Goal: Task Accomplishment & Management: Use online tool/utility

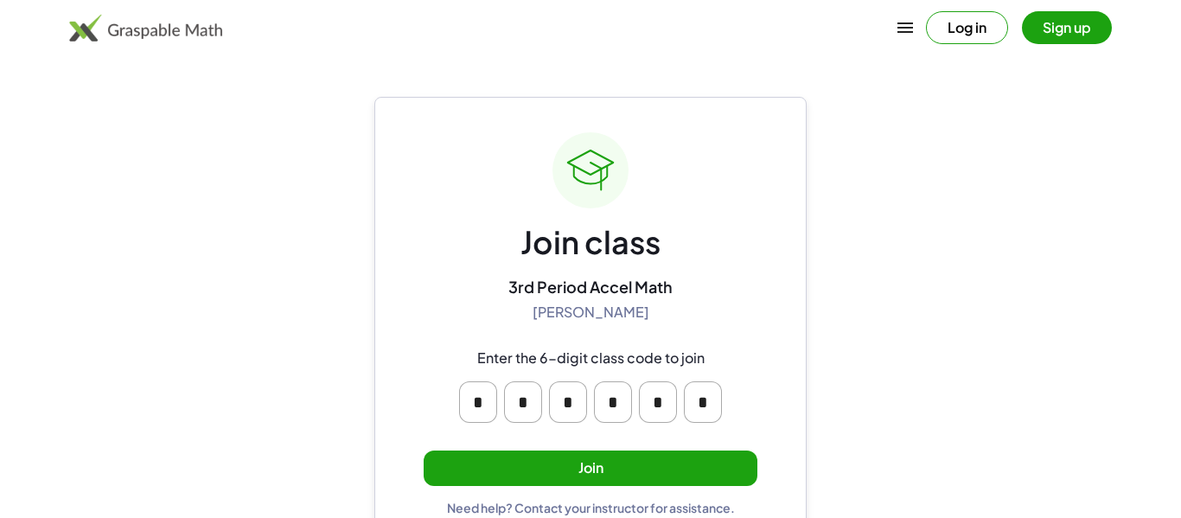
click at [608, 461] on button "Join" at bounding box center [591, 467] width 334 height 35
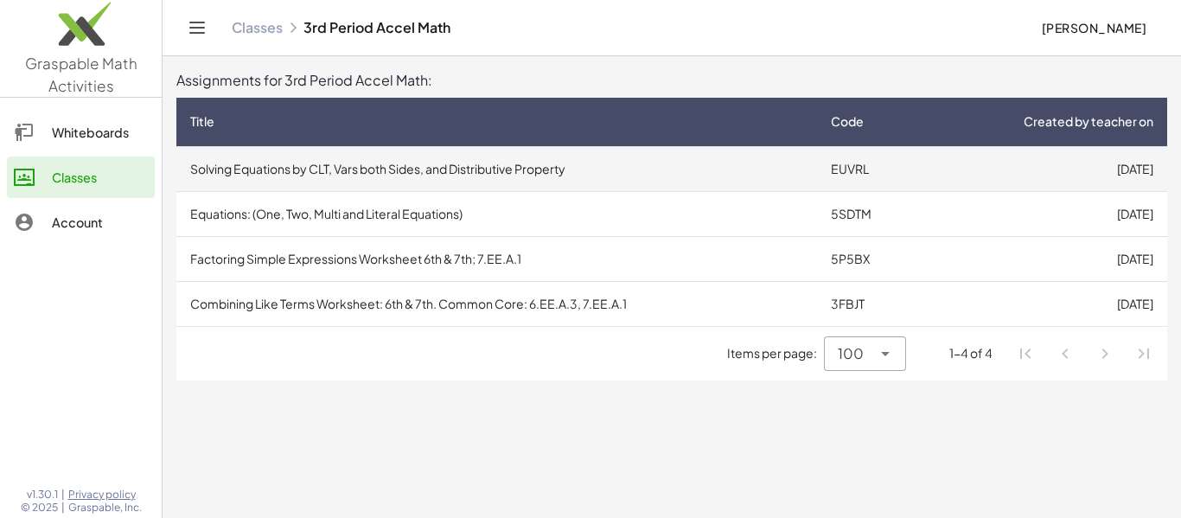
click at [686, 170] on td "Solving Equations by CLT, Vars both Sides, and Distributive Property" at bounding box center [496, 168] width 641 height 45
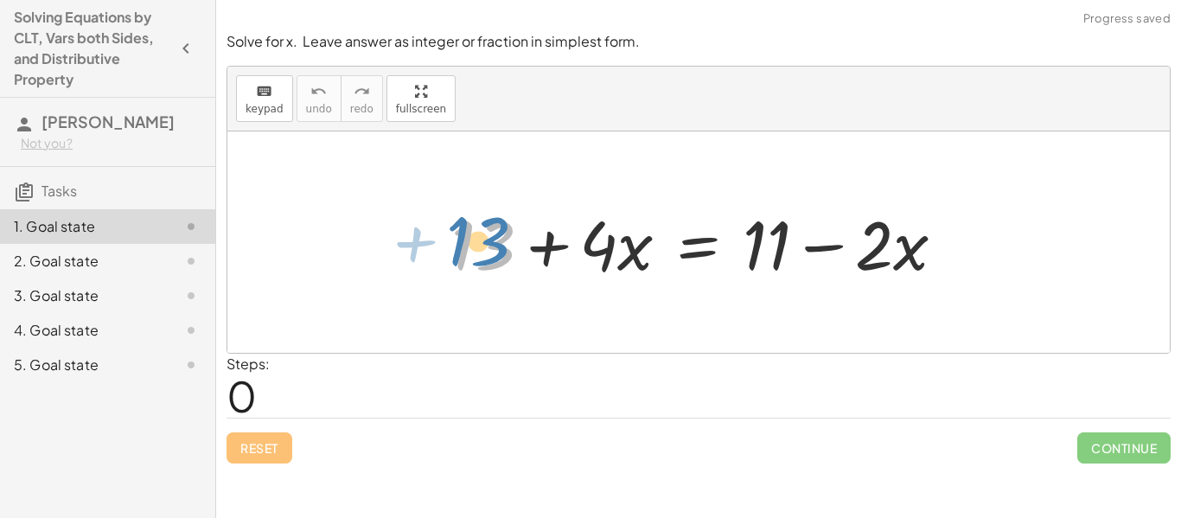
drag, startPoint x: 479, startPoint y: 234, endPoint x: 471, endPoint y: 230, distance: 8.9
click at [471, 230] on div at bounding box center [705, 242] width 525 height 89
drag, startPoint x: 621, startPoint y: 263, endPoint x: 611, endPoint y: 265, distance: 9.9
click at [611, 265] on div at bounding box center [705, 242] width 525 height 89
click at [601, 261] on div at bounding box center [705, 242] width 525 height 89
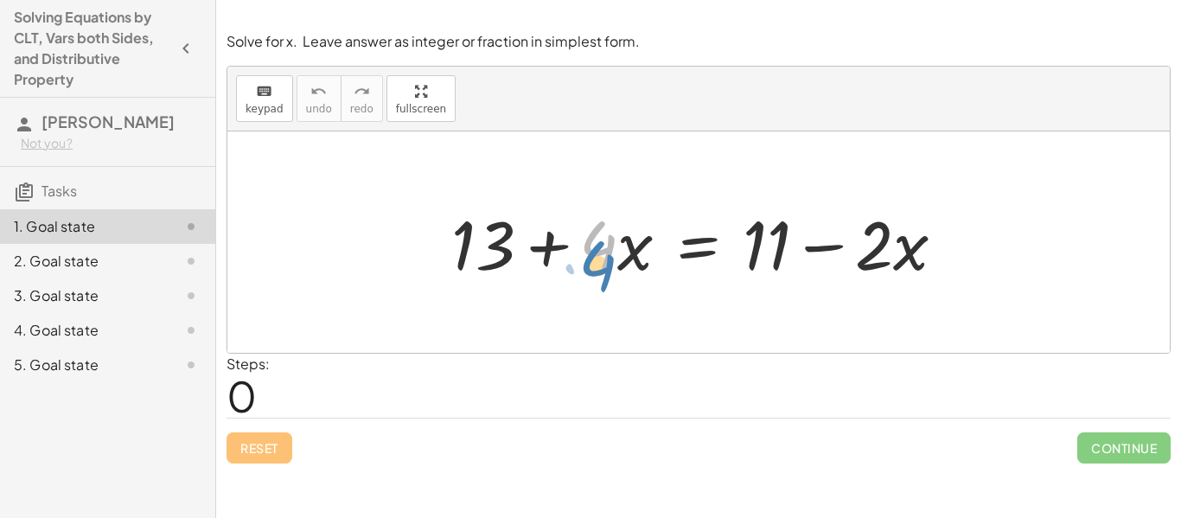
drag, startPoint x: 617, startPoint y: 252, endPoint x: 617, endPoint y: 265, distance: 12.1
click at [617, 265] on div at bounding box center [705, 242] width 525 height 89
click at [267, 100] on button "keyboard keypad" at bounding box center [264, 98] width 57 height 47
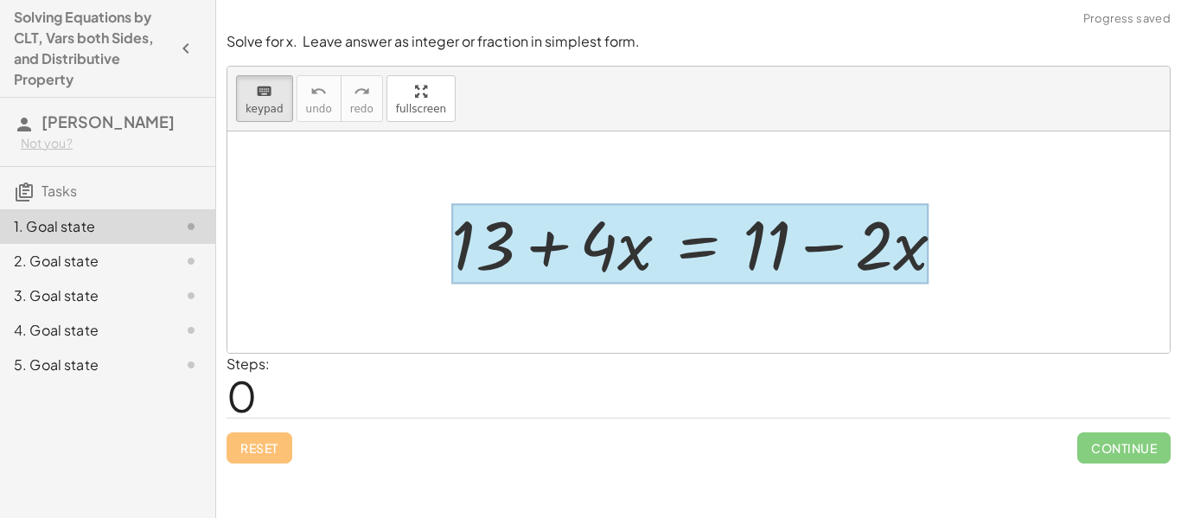
click at [707, 246] on div at bounding box center [689, 244] width 477 height 80
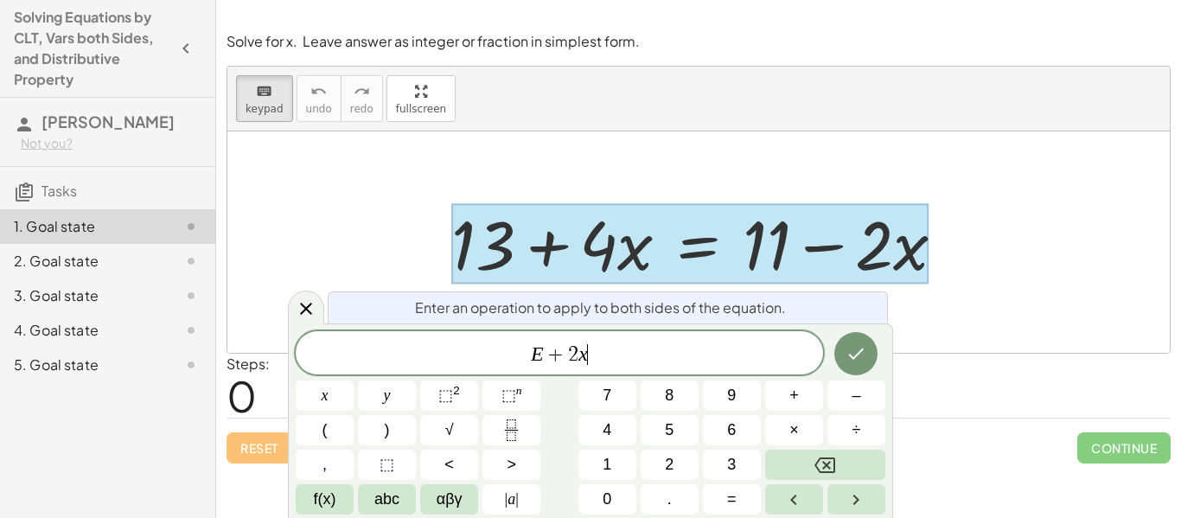
scroll to position [3, 0]
click at [861, 357] on icon "Done" at bounding box center [855, 353] width 21 height 21
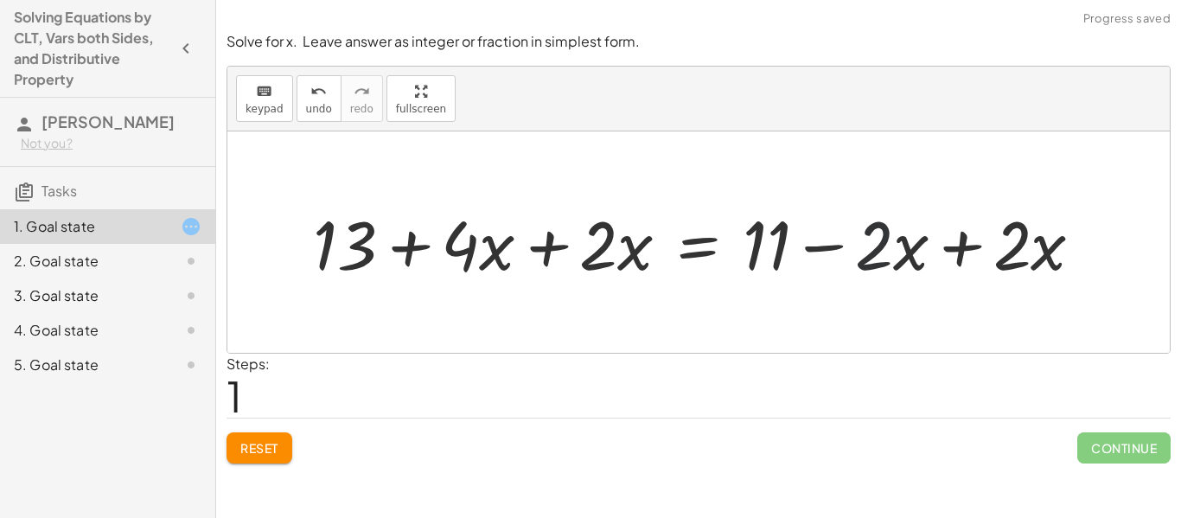
click at [881, 251] on div at bounding box center [704, 242] width 801 height 89
drag, startPoint x: 881, startPoint y: 252, endPoint x: 877, endPoint y: 262, distance: 10.9
click at [877, 262] on div at bounding box center [704, 242] width 801 height 89
click at [877, 250] on div at bounding box center [704, 242] width 801 height 89
click at [875, 254] on div at bounding box center [704, 242] width 801 height 89
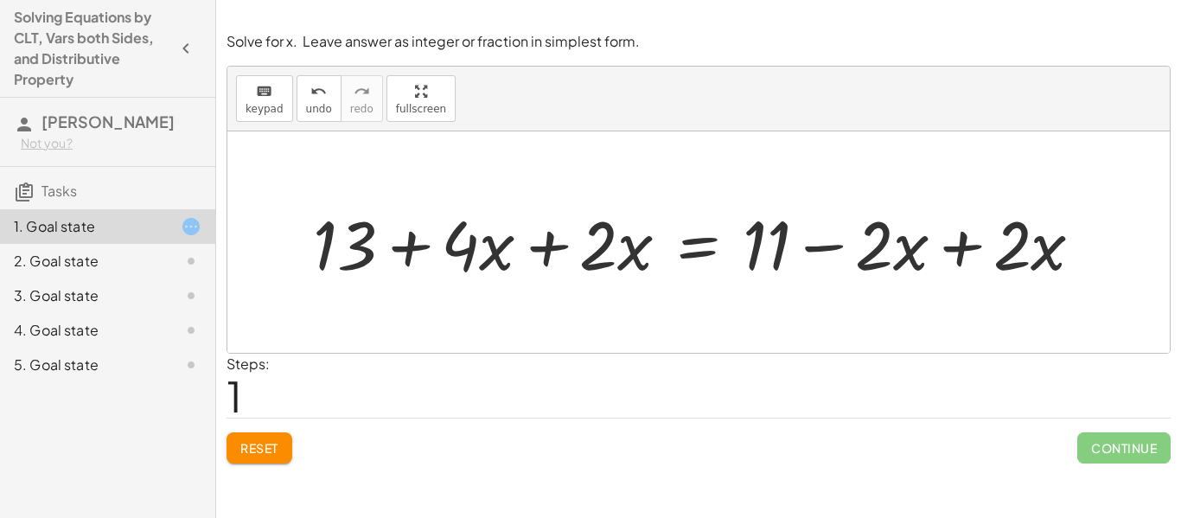
click at [261, 443] on span "Reset" at bounding box center [259, 448] width 38 height 16
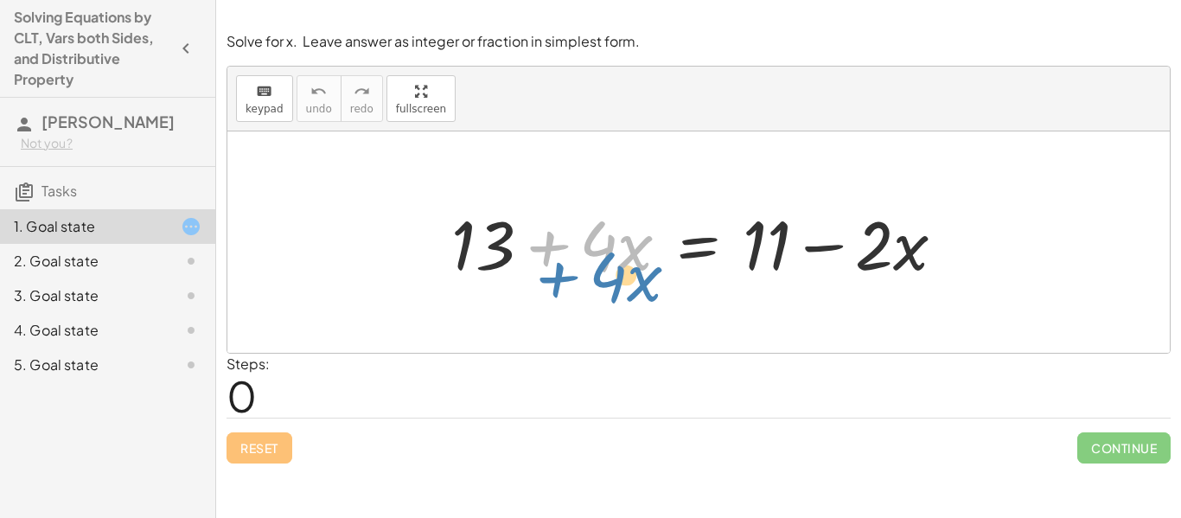
drag, startPoint x: 545, startPoint y: 246, endPoint x: 554, endPoint y: 275, distance: 30.6
click at [554, 275] on div at bounding box center [705, 242] width 525 height 89
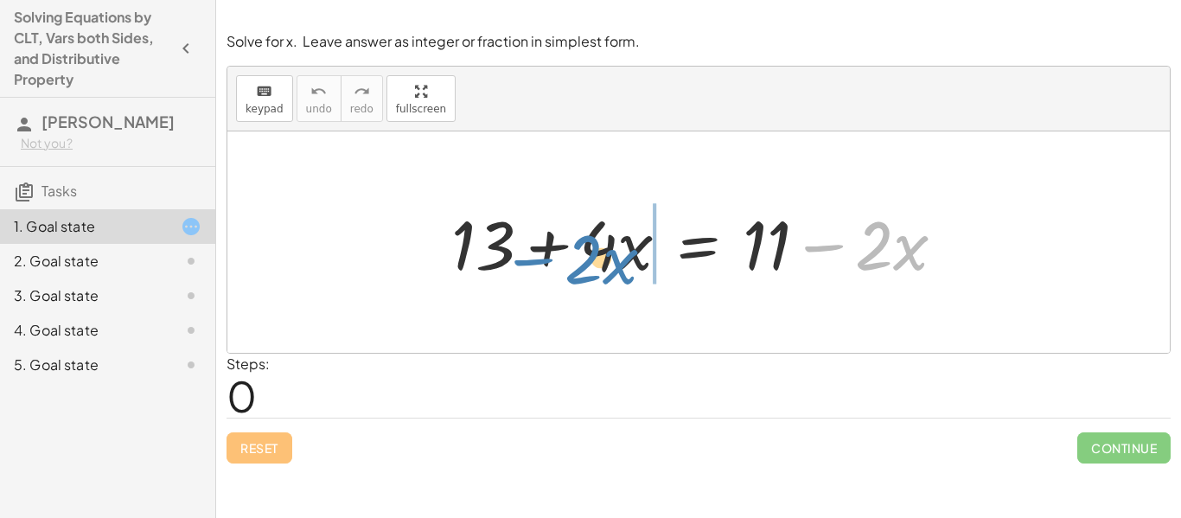
drag, startPoint x: 812, startPoint y: 247, endPoint x: 526, endPoint y: 253, distance: 286.2
click at [526, 253] on div at bounding box center [705, 242] width 525 height 89
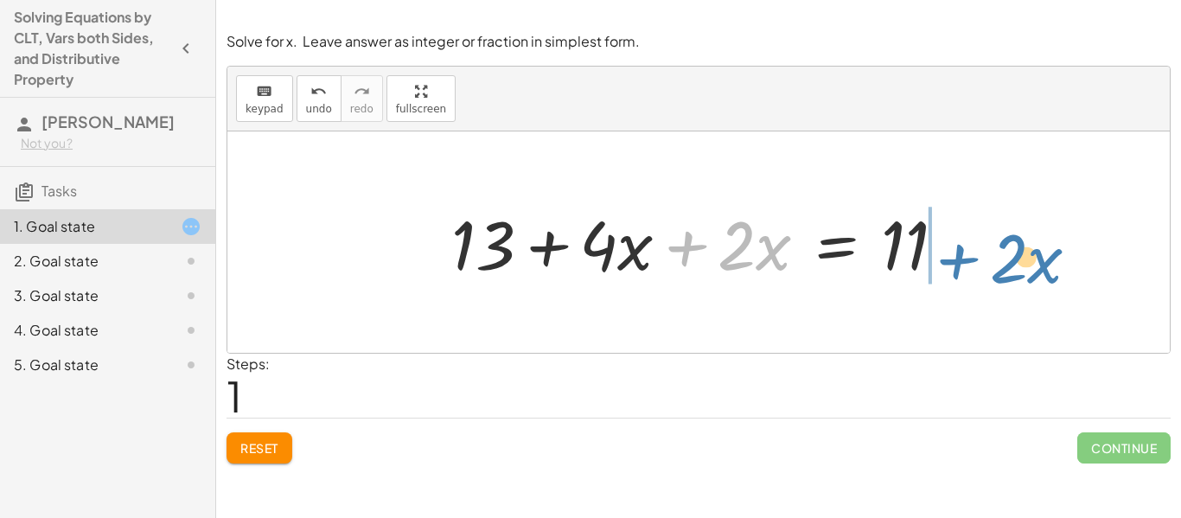
drag, startPoint x: 715, startPoint y: 253, endPoint x: 992, endPoint y: 262, distance: 276.8
click at [992, 262] on div "+ 13 + · 4 · x = + 11 − · 2 · x + · 2 · x + 13 + · 4 · x = 11 · 2 · x +" at bounding box center [698, 241] width 942 height 221
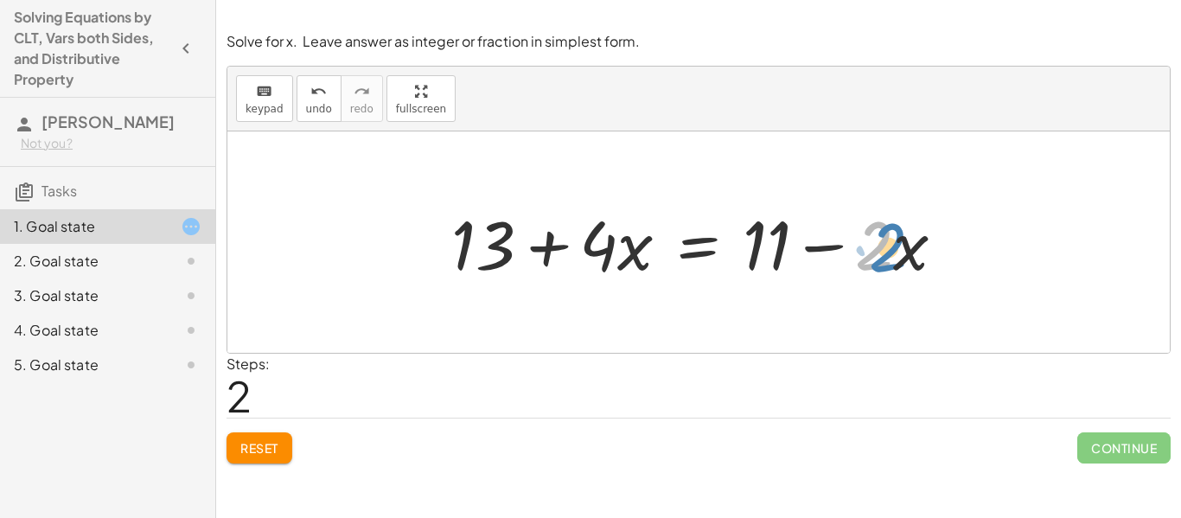
click at [860, 256] on div at bounding box center [705, 242] width 525 height 89
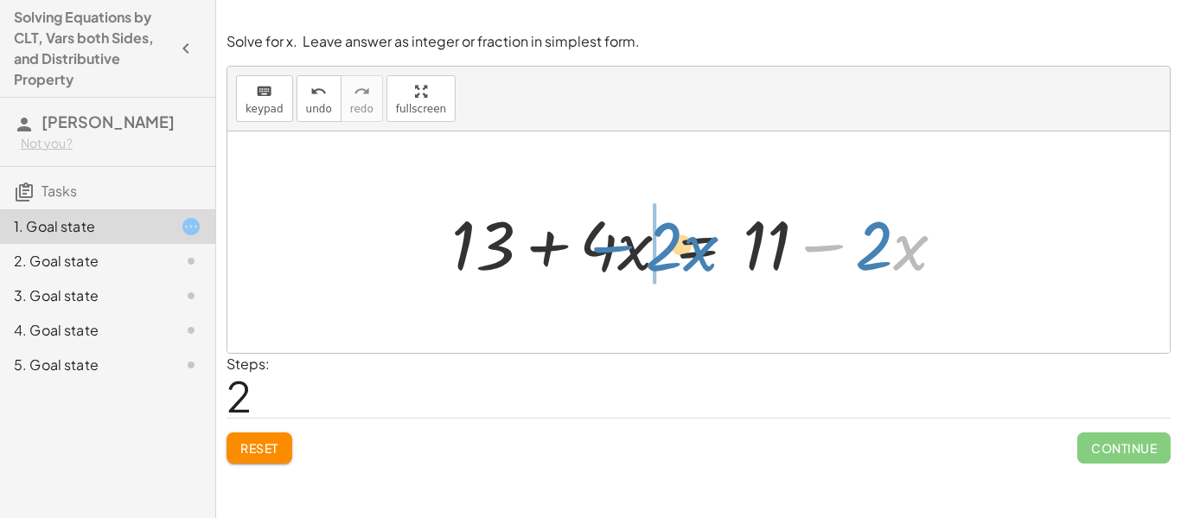
drag, startPoint x: 824, startPoint y: 246, endPoint x: 540, endPoint y: 269, distance: 284.4
click at [540, 269] on div at bounding box center [705, 242] width 525 height 89
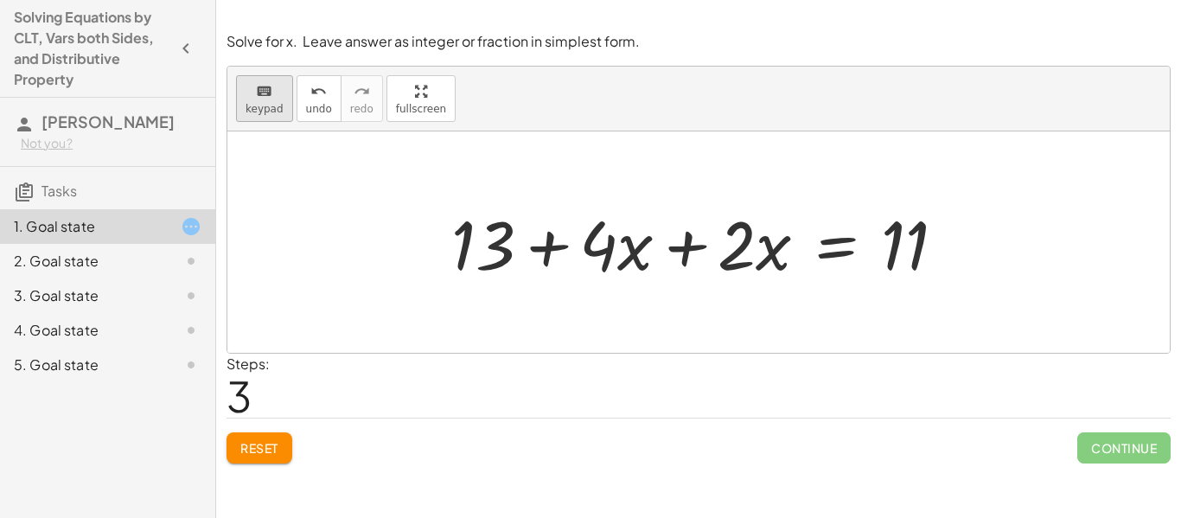
click at [258, 103] on span "keypad" at bounding box center [265, 109] width 38 height 12
click at [683, 246] on div at bounding box center [705, 242] width 525 height 89
drag, startPoint x: 683, startPoint y: 246, endPoint x: 693, endPoint y: 261, distance: 18.7
click at [693, 261] on div at bounding box center [705, 242] width 525 height 89
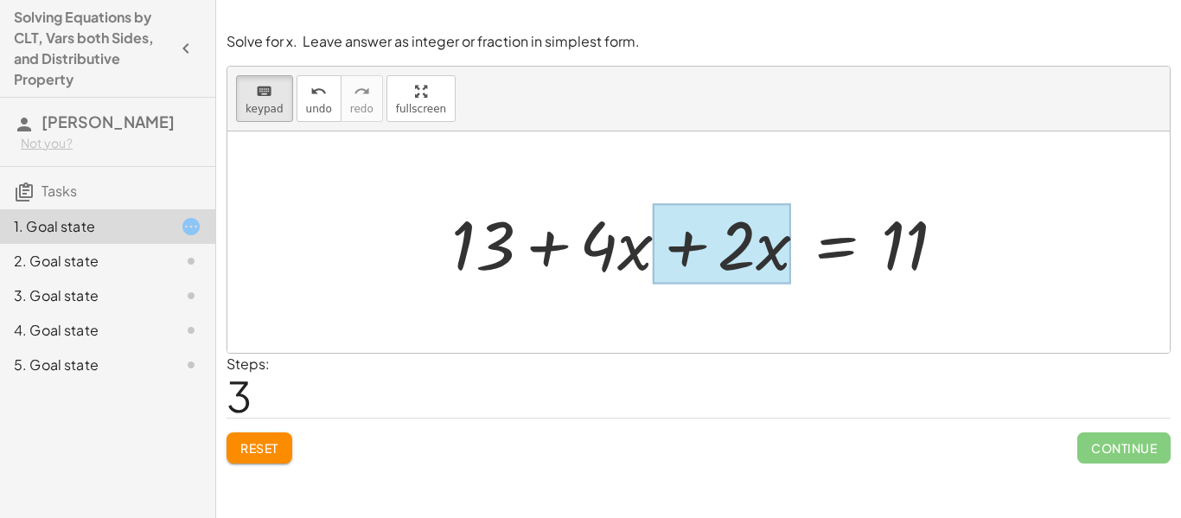
drag, startPoint x: 606, startPoint y: 230, endPoint x: 780, endPoint y: 215, distance: 174.4
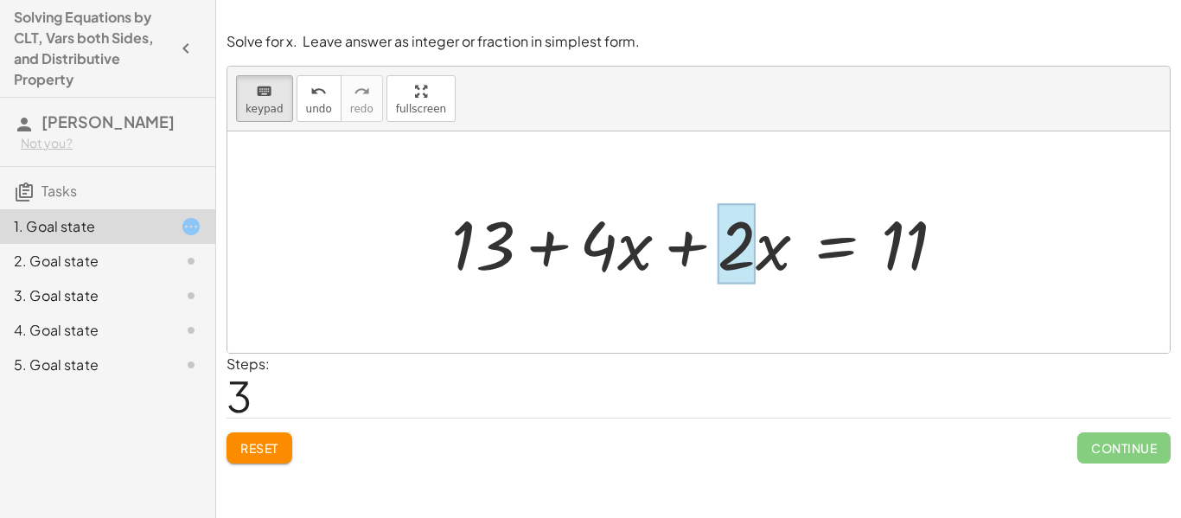
drag, startPoint x: 540, startPoint y: 225, endPoint x: 737, endPoint y: 229, distance: 197.1
click at [836, 244] on div "+ 13 + · 4 · x = 11 · 2 · x +" at bounding box center [836, 244] width 0 height 0
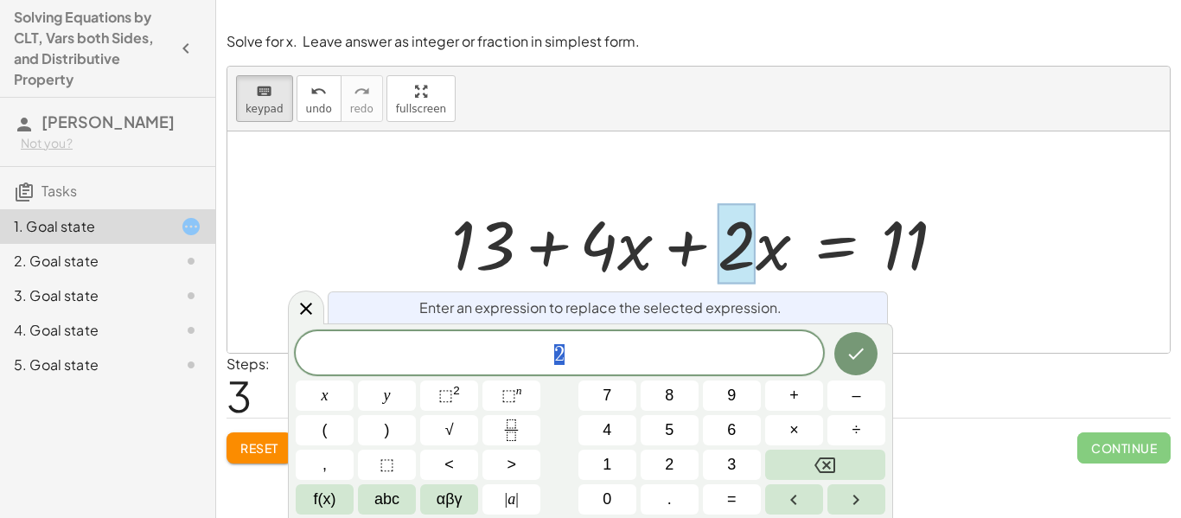
scroll to position [4, 0]
click at [301, 319] on div at bounding box center [306, 307] width 36 height 34
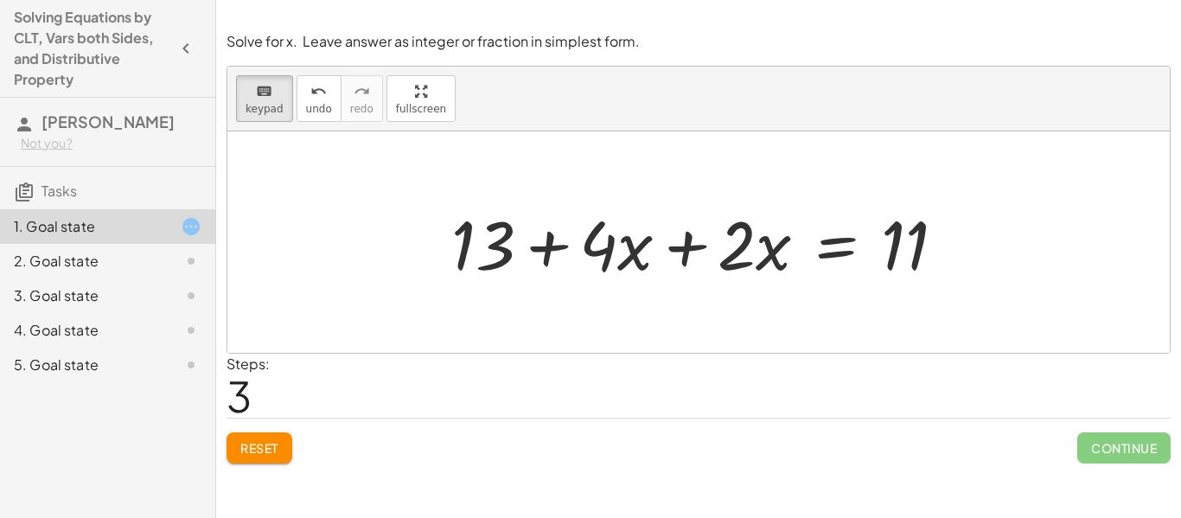
drag, startPoint x: 695, startPoint y: 257, endPoint x: 668, endPoint y: 259, distance: 26.9
click at [668, 259] on div at bounding box center [705, 242] width 525 height 89
drag, startPoint x: 744, startPoint y: 252, endPoint x: 677, endPoint y: 252, distance: 67.4
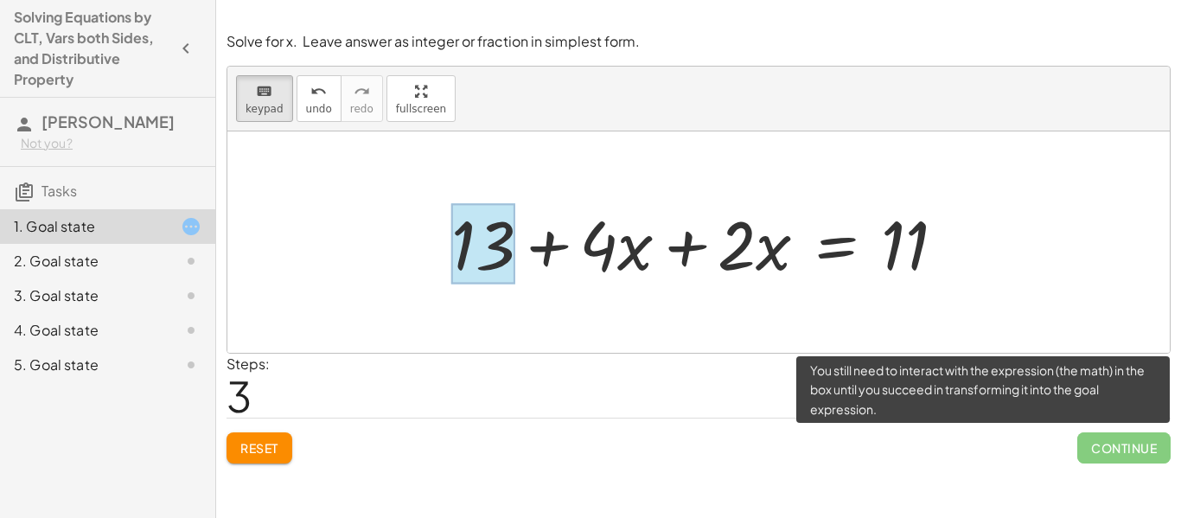
click at [1094, 448] on span "Continue" at bounding box center [1123, 447] width 93 height 31
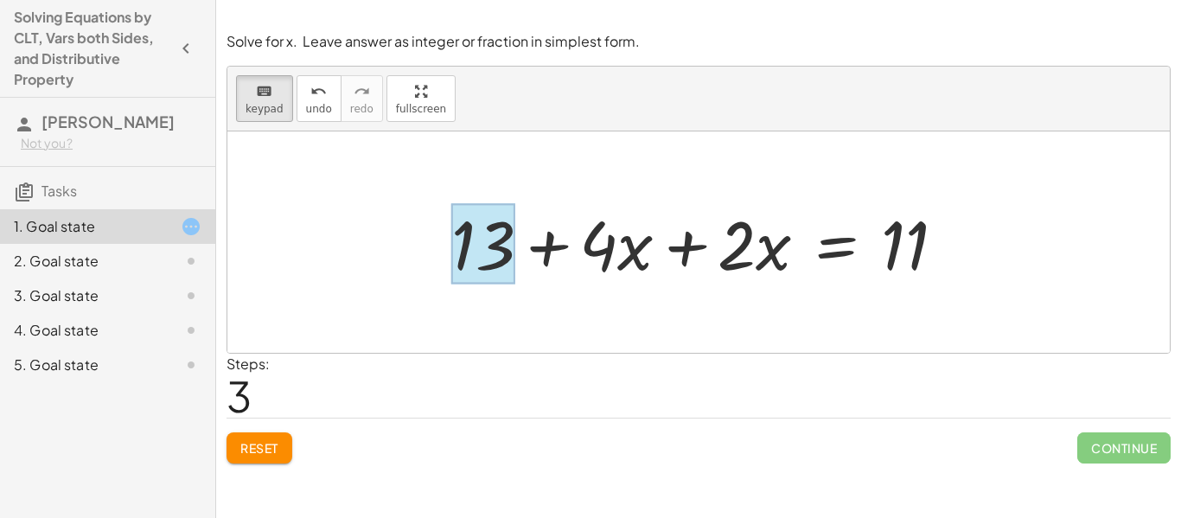
click at [484, 253] on div at bounding box center [482, 244] width 63 height 80
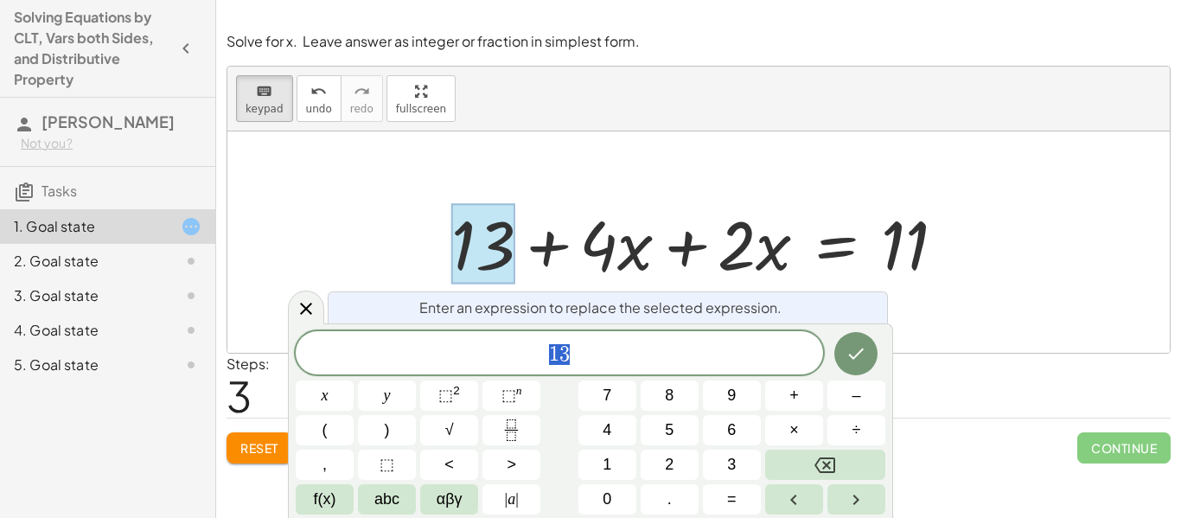
scroll to position [5, 0]
click at [484, 253] on div at bounding box center [482, 244] width 63 height 80
click at [315, 303] on icon at bounding box center [306, 308] width 21 height 21
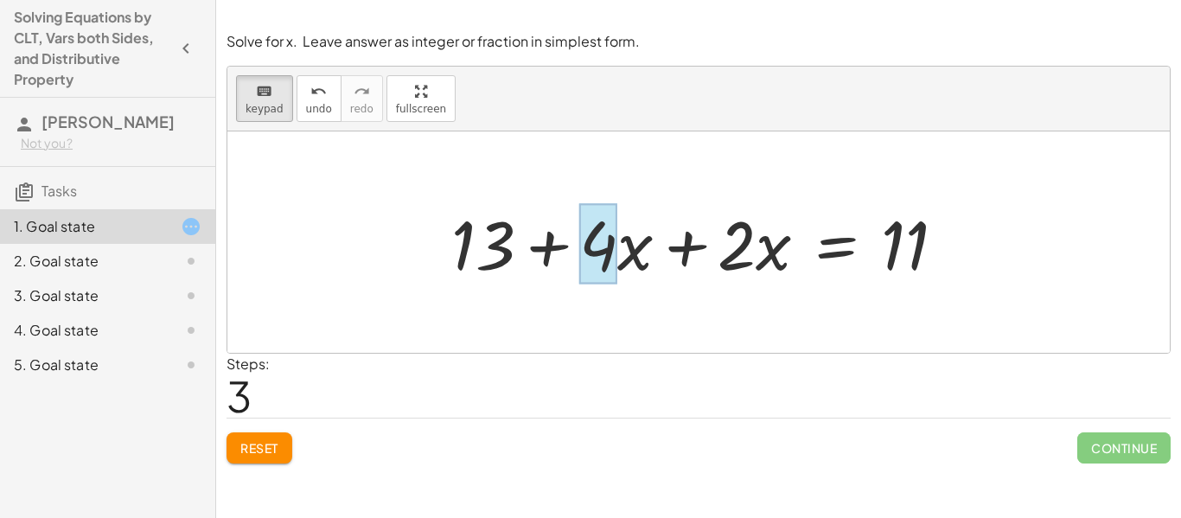
click at [615, 265] on div at bounding box center [598, 244] width 38 height 80
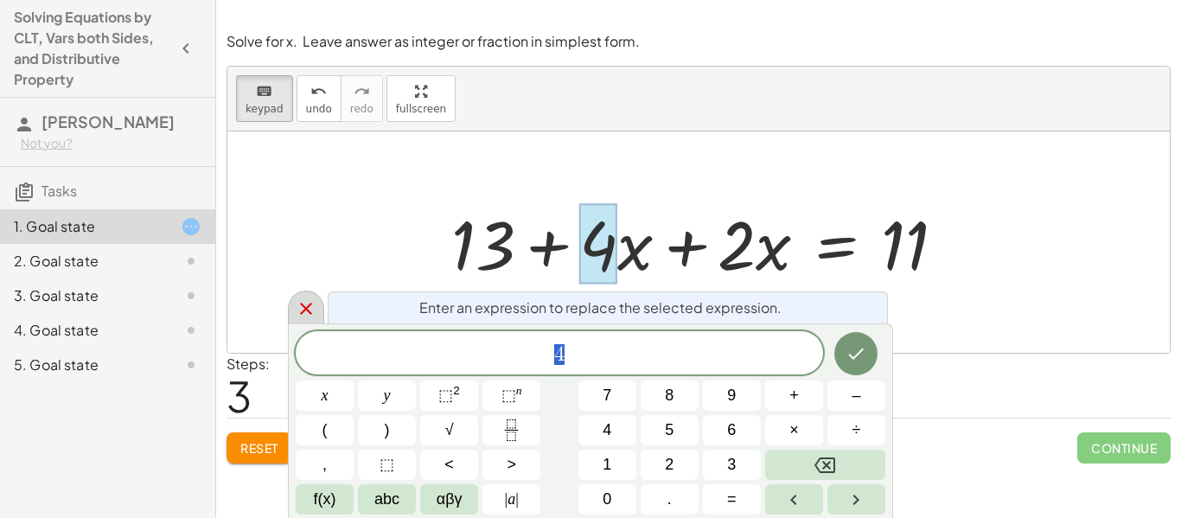
click at [316, 293] on div at bounding box center [306, 307] width 36 height 34
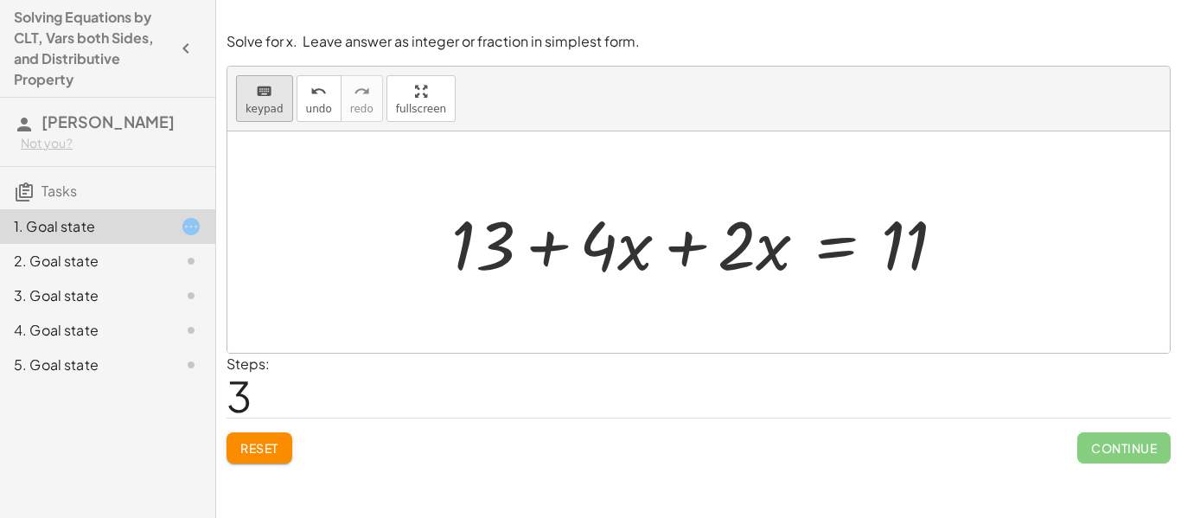
click at [250, 112] on span "keypad" at bounding box center [265, 109] width 38 height 12
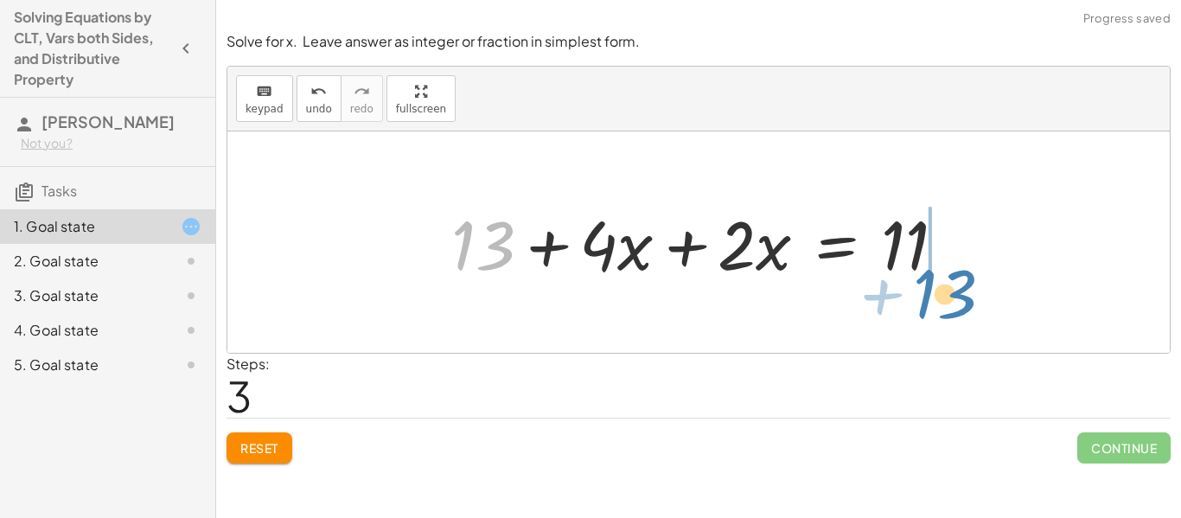
drag, startPoint x: 462, startPoint y: 239, endPoint x: 924, endPoint y: 287, distance: 464.2
click at [924, 287] on div "+ 13 + · 4 · x = + 11 − · 2 · x + 13 + · 4 · x + · 2 · x = 11 + 13 + · 4 · x = …" at bounding box center [698, 243] width 546 height 98
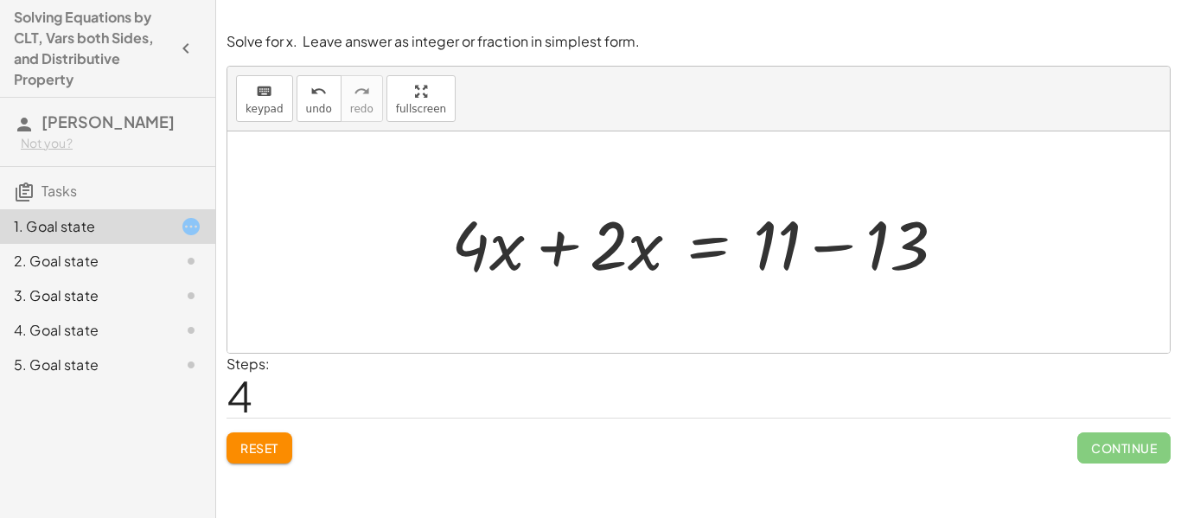
click at [550, 263] on div at bounding box center [705, 242] width 525 height 89
click at [550, 263] on div at bounding box center [698, 241] width 942 height 221
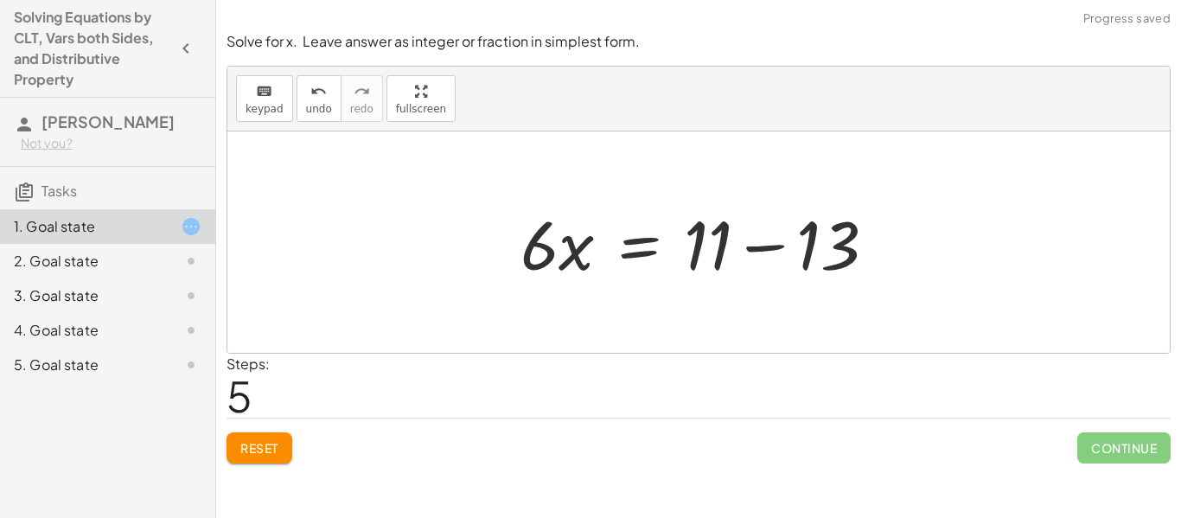
click at [759, 249] on div at bounding box center [705, 242] width 387 height 89
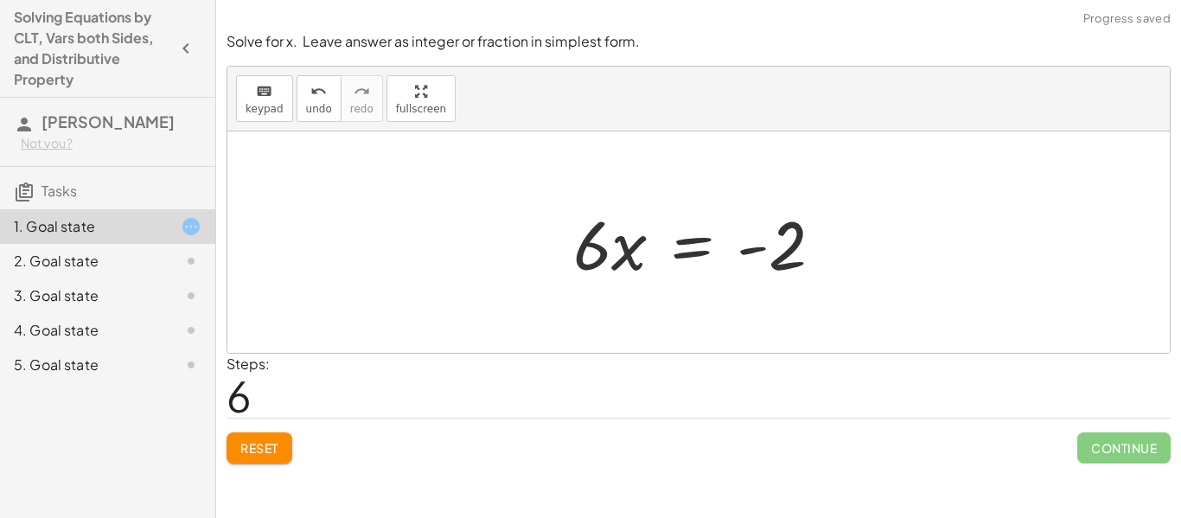
click at [615, 258] on div at bounding box center [704, 242] width 281 height 89
click at [756, 254] on div at bounding box center [704, 242] width 281 height 89
click at [773, 261] on div at bounding box center [704, 242] width 281 height 89
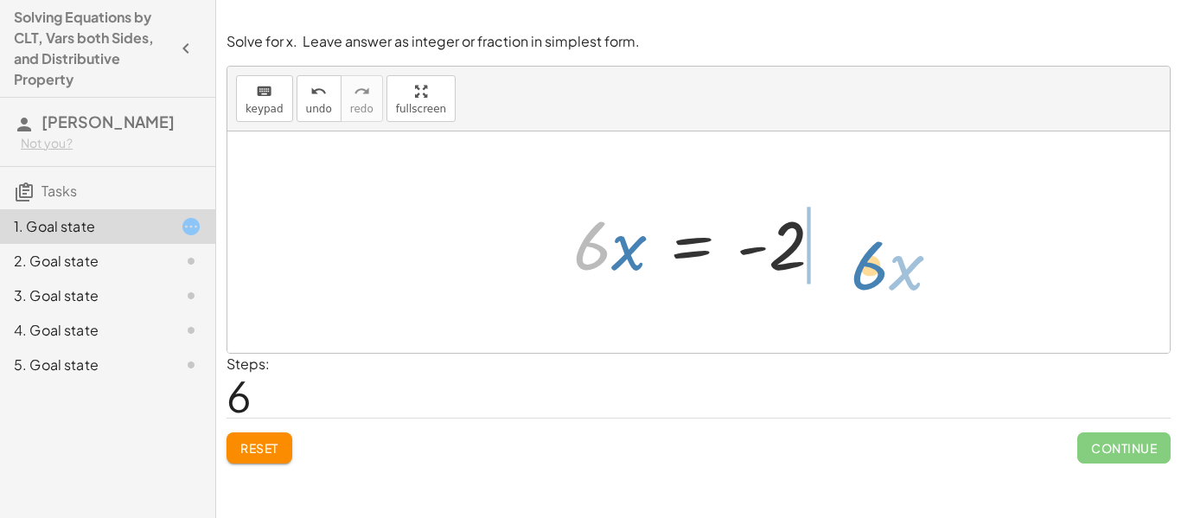
drag, startPoint x: 587, startPoint y: 251, endPoint x: 864, endPoint y: 271, distance: 277.3
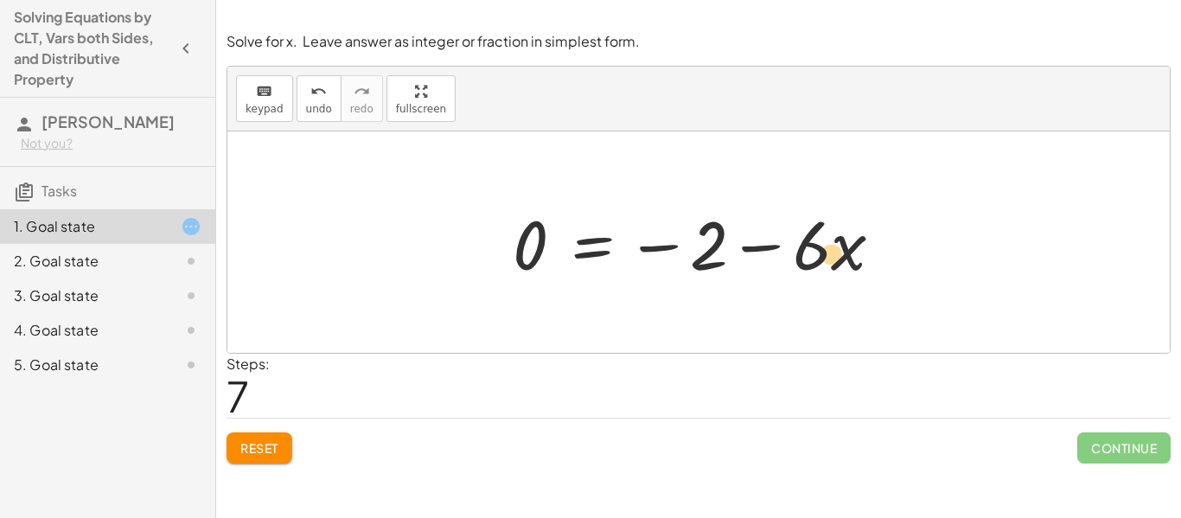
drag, startPoint x: 813, startPoint y: 259, endPoint x: 834, endPoint y: 268, distance: 23.3
click at [834, 268] on div at bounding box center [704, 242] width 401 height 89
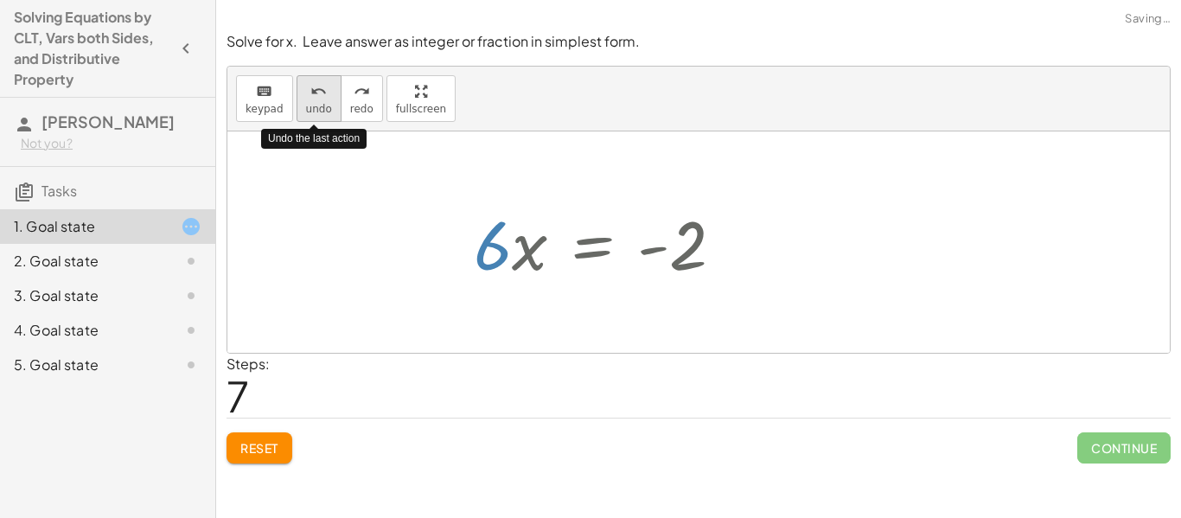
click at [297, 111] on button "undo undo" at bounding box center [319, 98] width 45 height 47
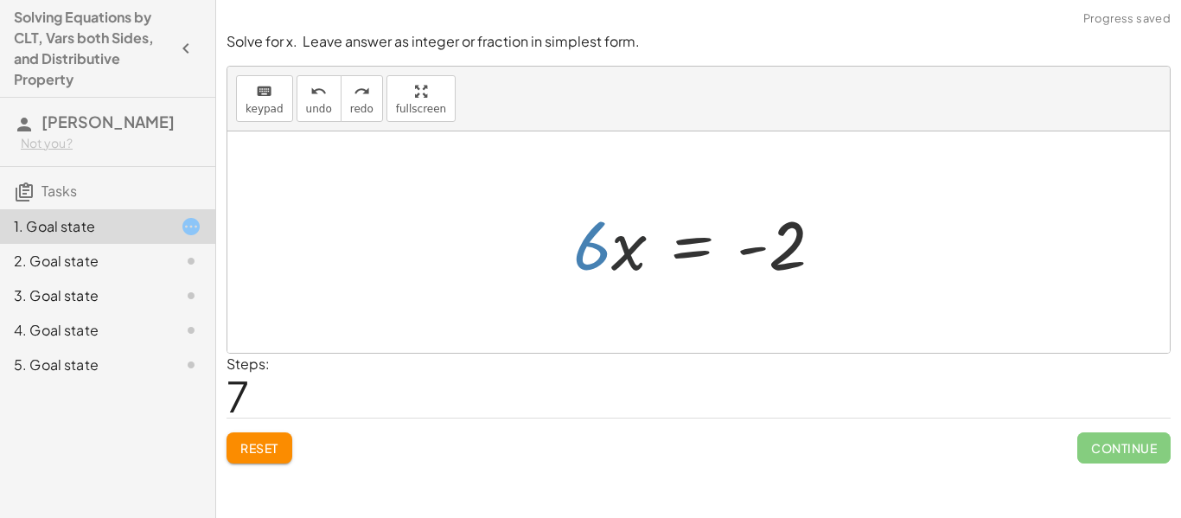
click at [635, 256] on div at bounding box center [704, 242] width 281 height 89
click at [590, 252] on div at bounding box center [704, 242] width 281 height 89
drag, startPoint x: 583, startPoint y: 246, endPoint x: 747, endPoint y: 327, distance: 183.2
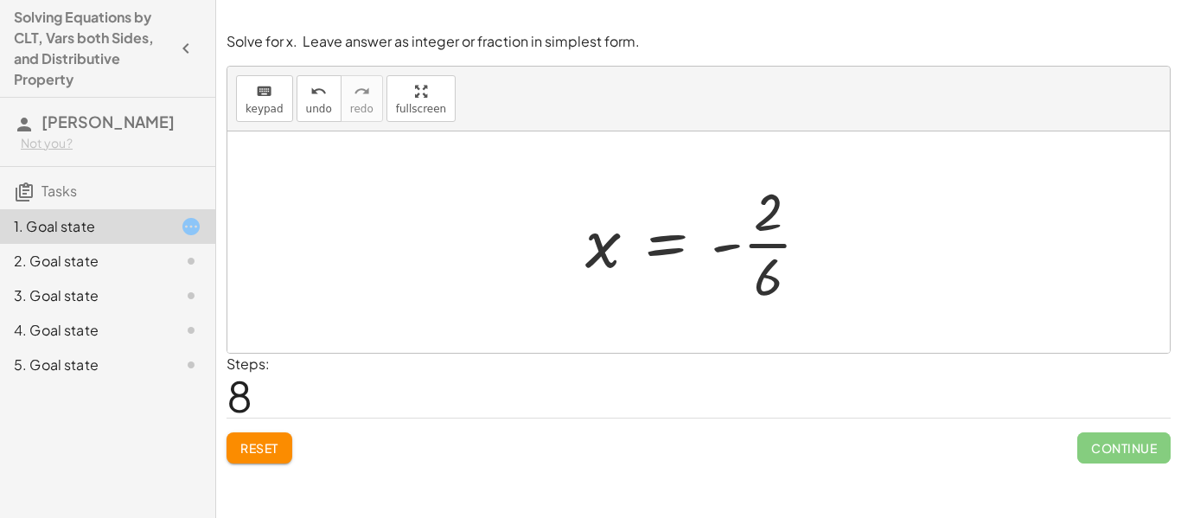
click at [763, 246] on div at bounding box center [705, 241] width 256 height 133
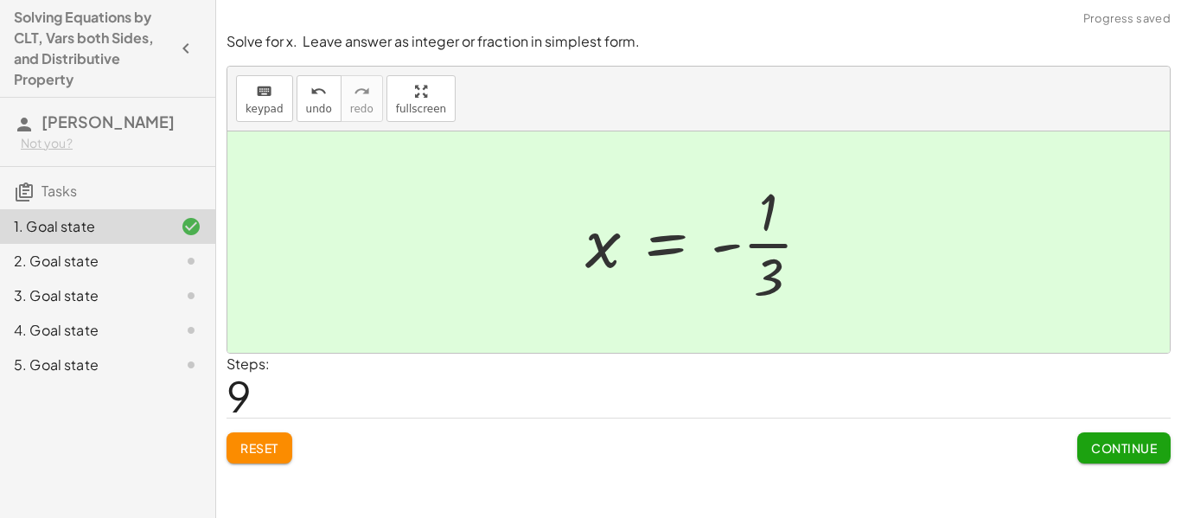
click at [1130, 451] on span "Continue" at bounding box center [1124, 448] width 66 height 16
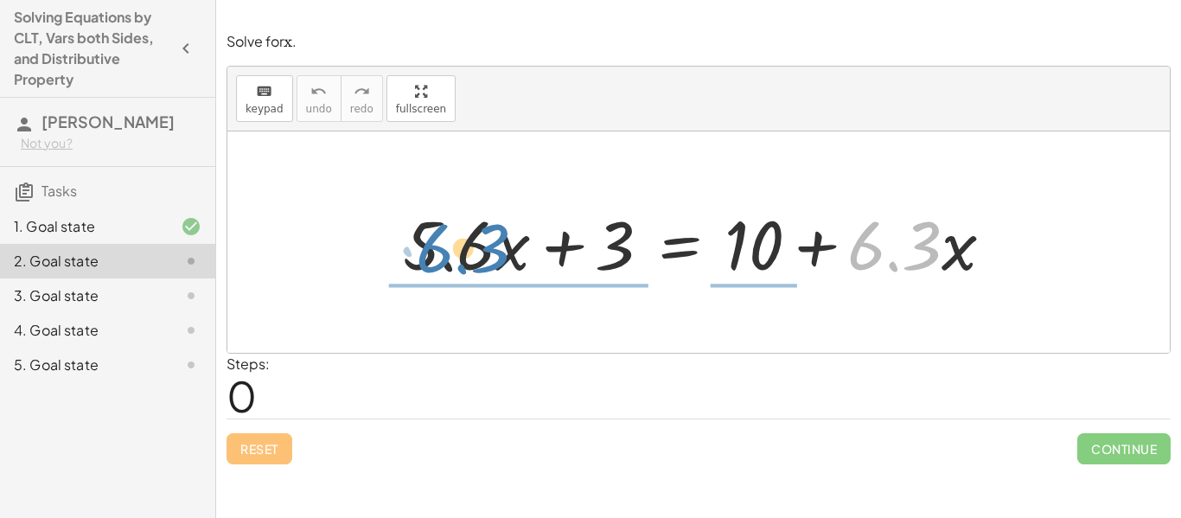
drag, startPoint x: 869, startPoint y: 256, endPoint x: 437, endPoint y: 260, distance: 432.3
click at [437, 260] on div at bounding box center [705, 242] width 622 height 89
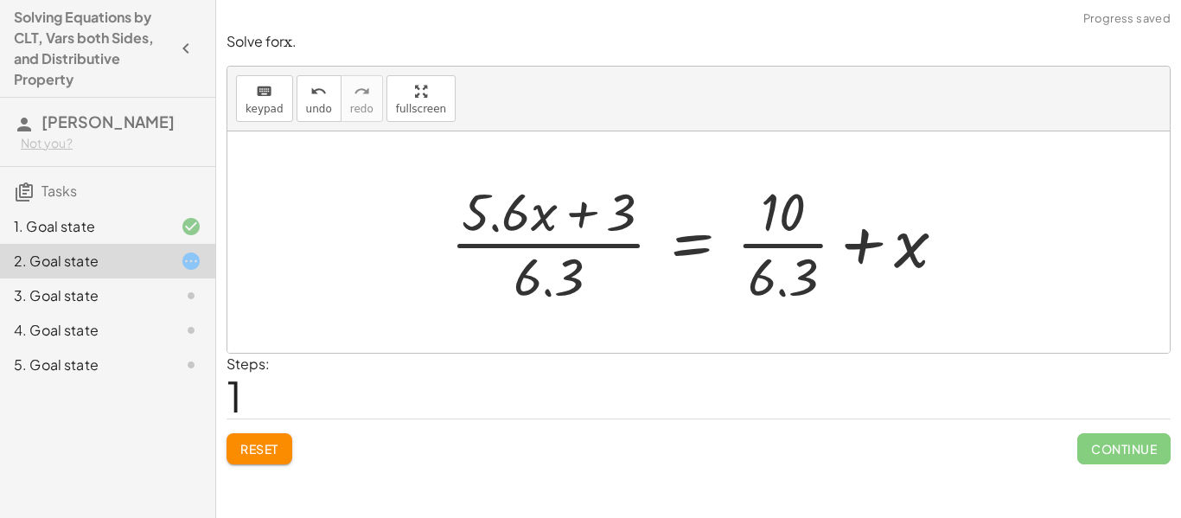
click at [313, 434] on div "Reset Continue" at bounding box center [698, 441] width 944 height 46
click at [280, 443] on button "Reset" at bounding box center [259, 448] width 66 height 31
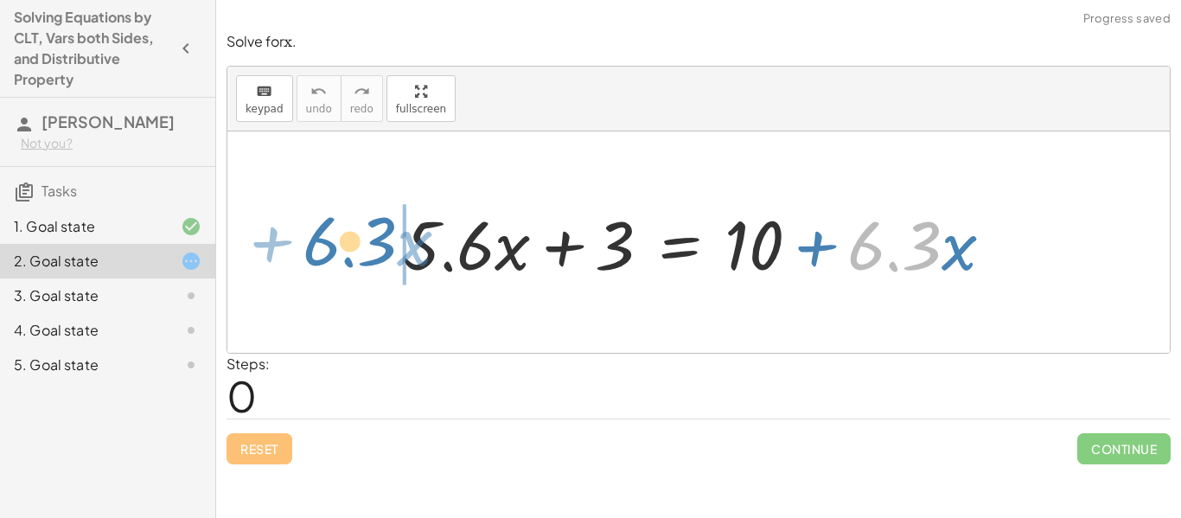
drag, startPoint x: 871, startPoint y: 248, endPoint x: 321, endPoint y: 244, distance: 549.8
click at [321, 244] on div "· 6.3 + · x + · 5.6 · x + 3 = + 10 + · 6.3 · x" at bounding box center [698, 241] width 942 height 221
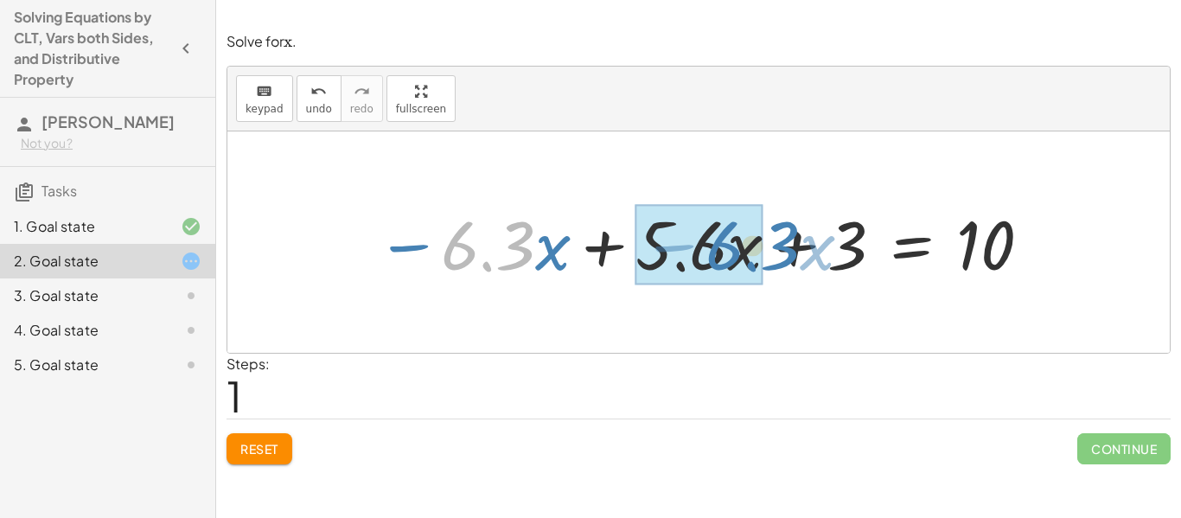
drag, startPoint x: 469, startPoint y: 244, endPoint x: 735, endPoint y: 244, distance: 265.4
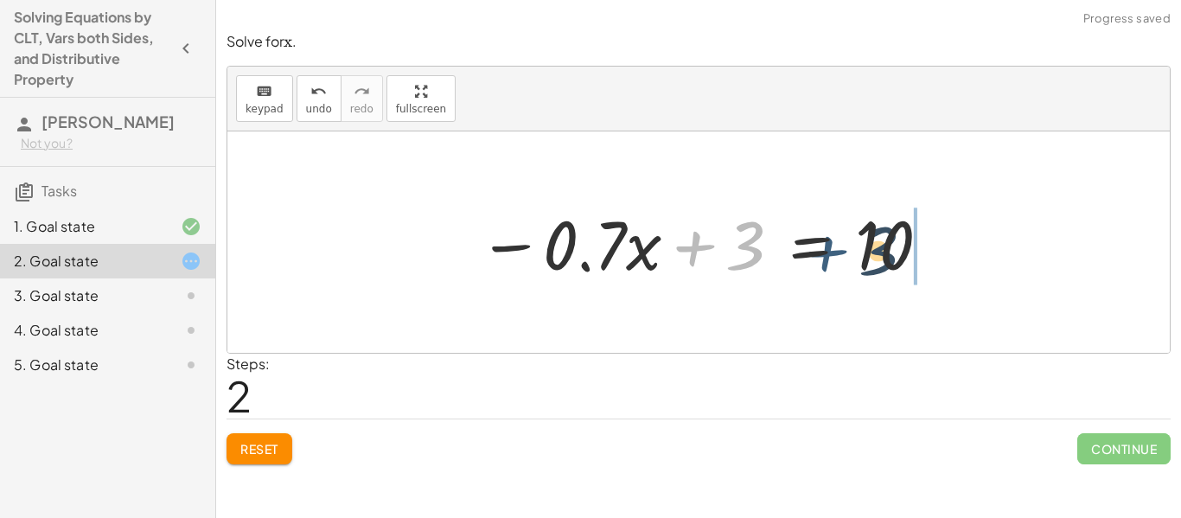
drag, startPoint x: 723, startPoint y: 246, endPoint x: 906, endPoint y: 242, distance: 183.3
click at [906, 242] on div at bounding box center [704, 242] width 471 height 89
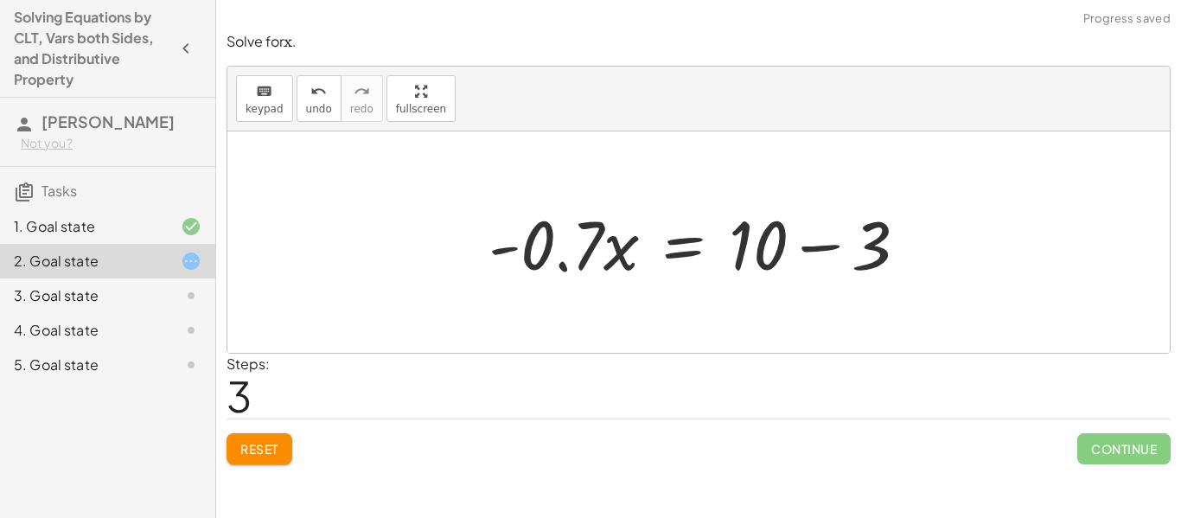
click at [775, 249] on div at bounding box center [705, 242] width 450 height 89
click at [815, 244] on div at bounding box center [705, 242] width 450 height 89
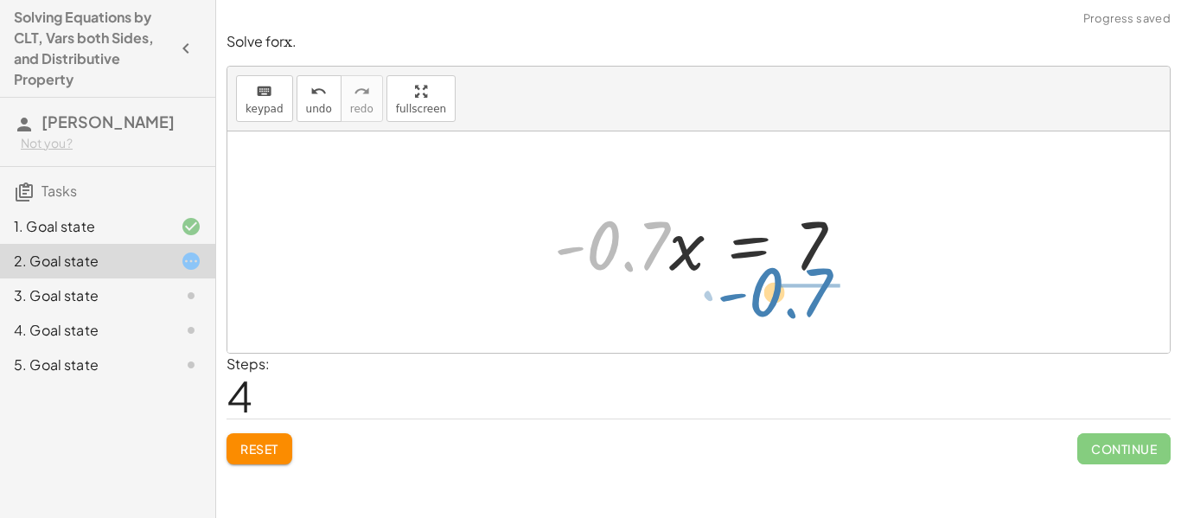
drag, startPoint x: 609, startPoint y: 255, endPoint x: 799, endPoint y: 309, distance: 197.6
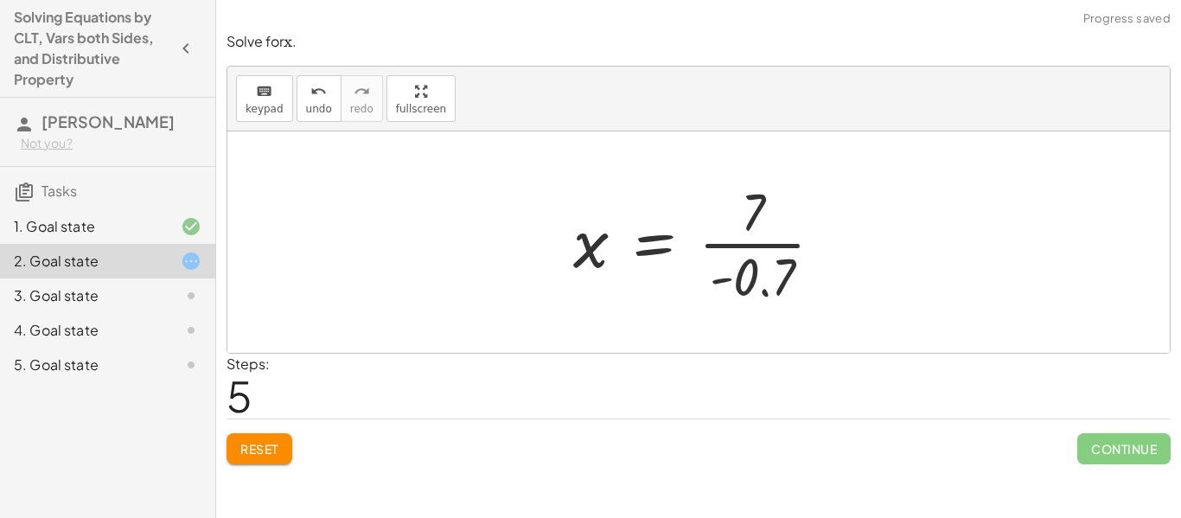
click at [764, 246] on div at bounding box center [704, 241] width 281 height 133
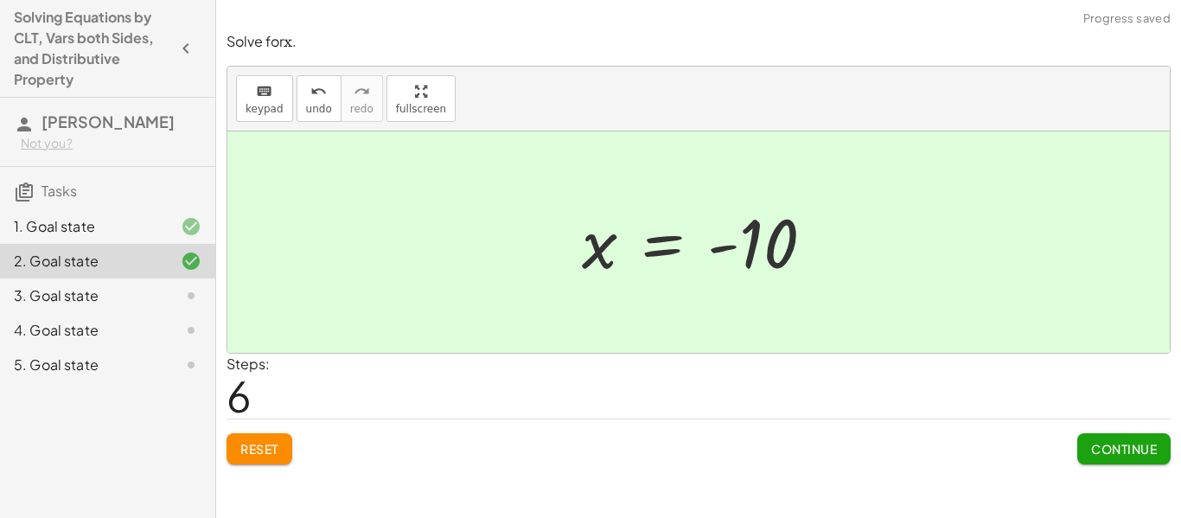
click at [1126, 450] on span "Continue" at bounding box center [1124, 449] width 66 height 16
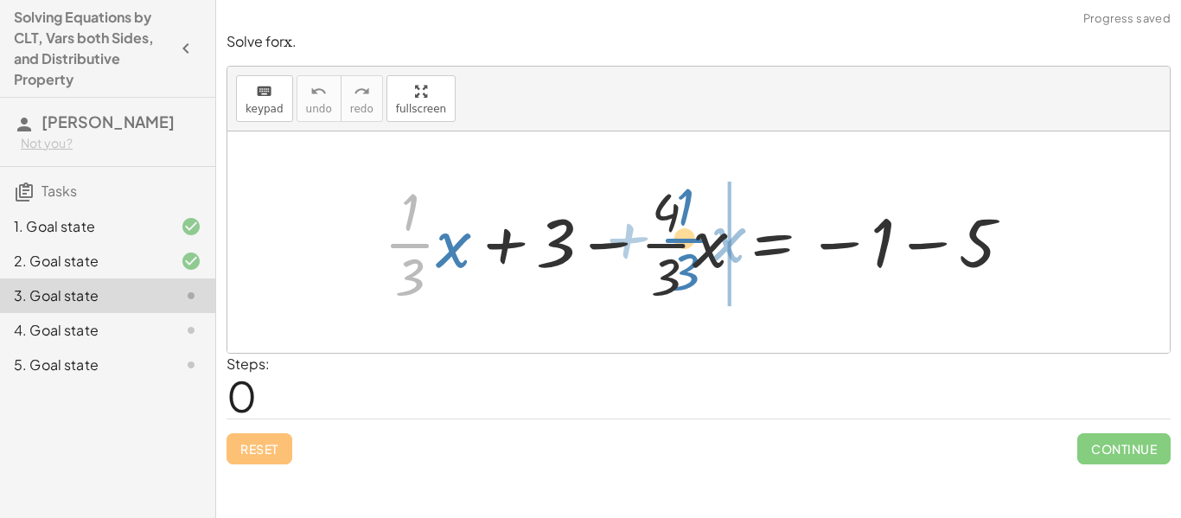
drag, startPoint x: 404, startPoint y: 242, endPoint x: 679, endPoint y: 237, distance: 274.9
click at [679, 237] on div at bounding box center [705, 241] width 660 height 133
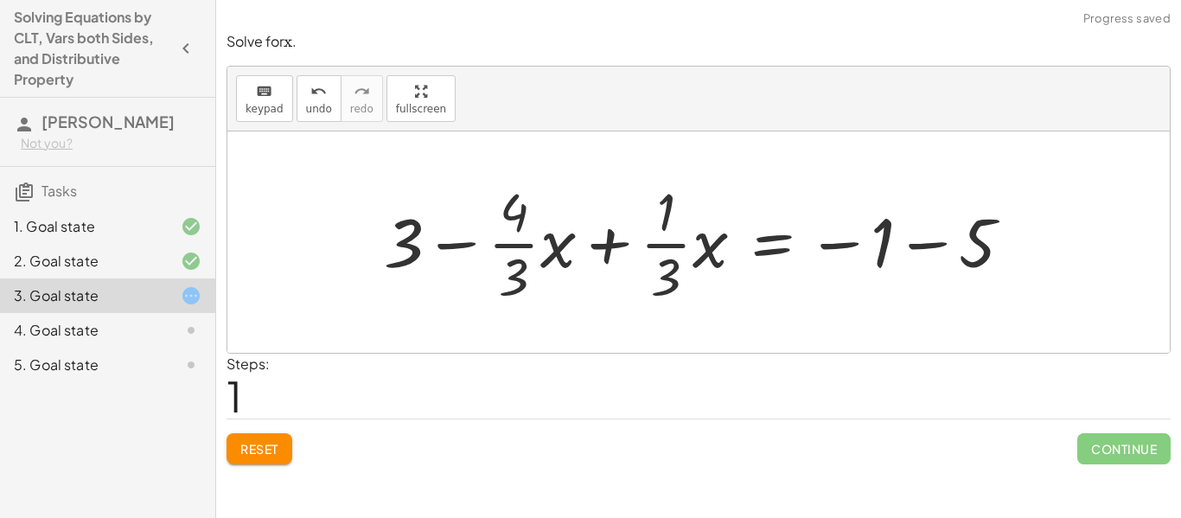
click at [609, 238] on div at bounding box center [705, 241] width 660 height 133
click at [609, 243] on div at bounding box center [705, 241] width 660 height 133
click at [610, 248] on div at bounding box center [705, 241] width 660 height 133
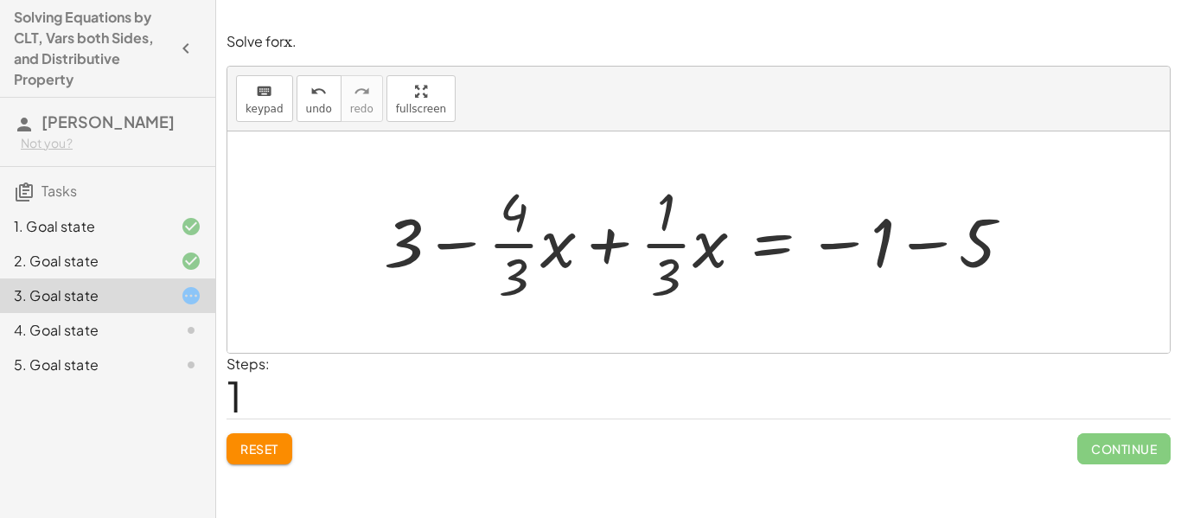
click at [278, 447] on span "Reset" at bounding box center [259, 449] width 38 height 16
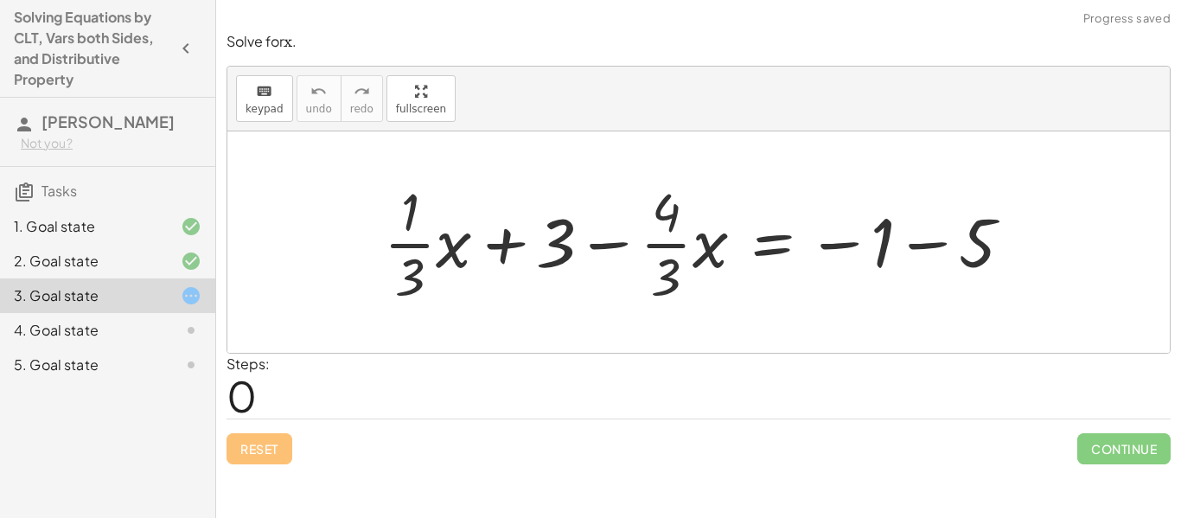
click at [595, 243] on div at bounding box center [705, 241] width 660 height 133
drag, startPoint x: 554, startPoint y: 247, endPoint x: 558, endPoint y: 263, distance: 15.9
click at [558, 263] on div at bounding box center [705, 241] width 660 height 133
click at [928, 247] on div at bounding box center [705, 241] width 660 height 133
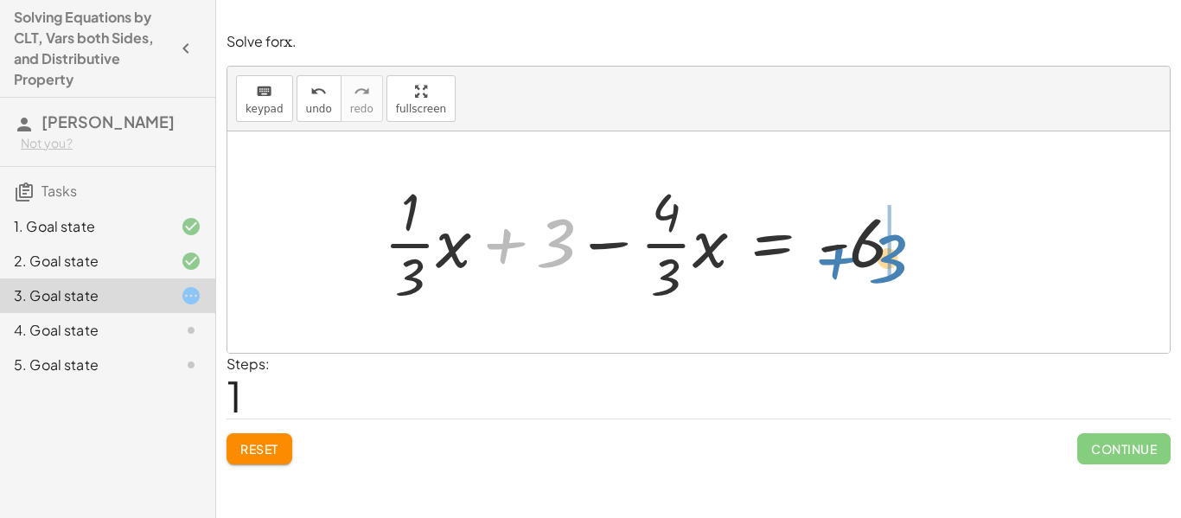
drag, startPoint x: 564, startPoint y: 247, endPoint x: 896, endPoint y: 263, distance: 332.3
click at [896, 263] on div at bounding box center [651, 241] width 552 height 133
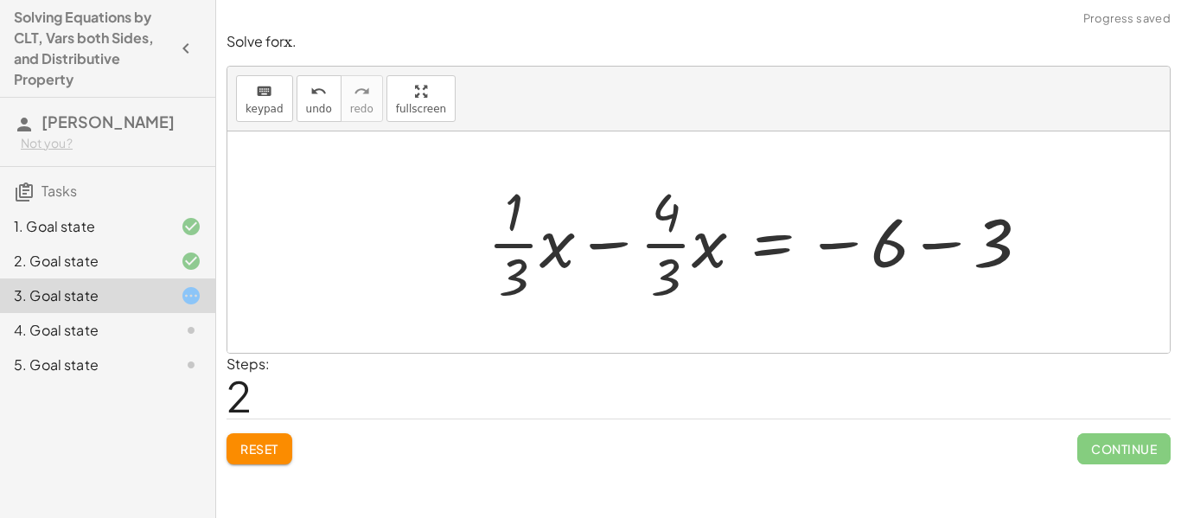
click at [922, 245] on div at bounding box center [765, 241] width 572 height 133
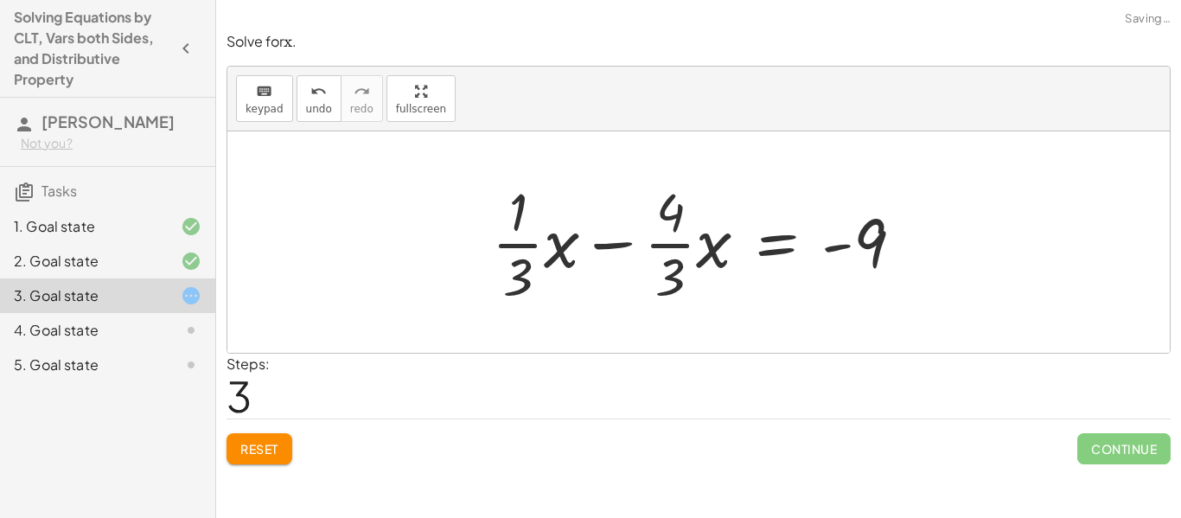
click at [603, 246] on div at bounding box center [704, 241] width 443 height 133
click at [609, 245] on div at bounding box center [704, 241] width 443 height 133
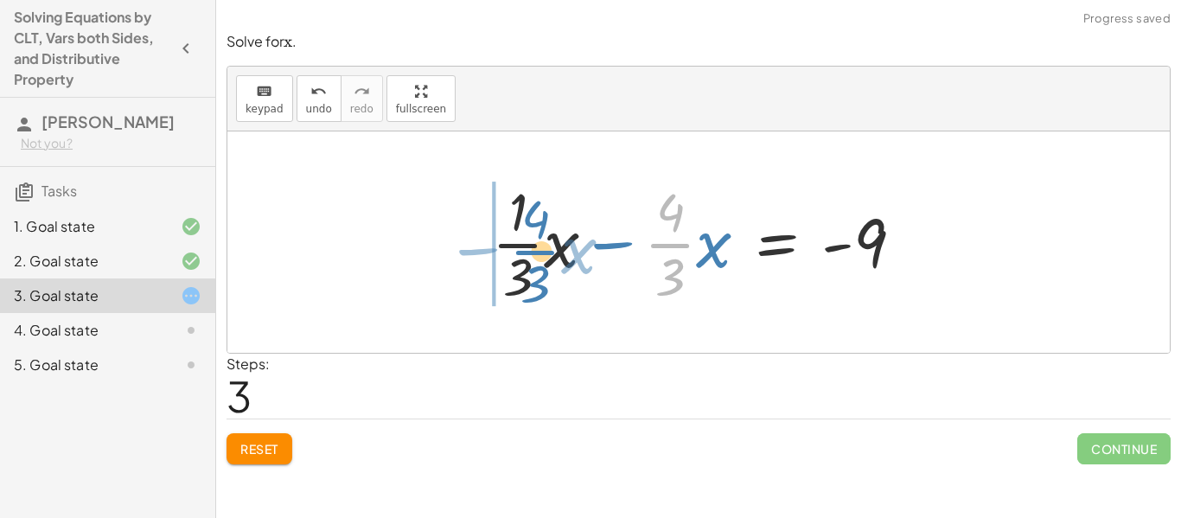
drag, startPoint x: 667, startPoint y: 250, endPoint x: 508, endPoint y: 253, distance: 159.1
click at [508, 253] on div at bounding box center [704, 241] width 443 height 133
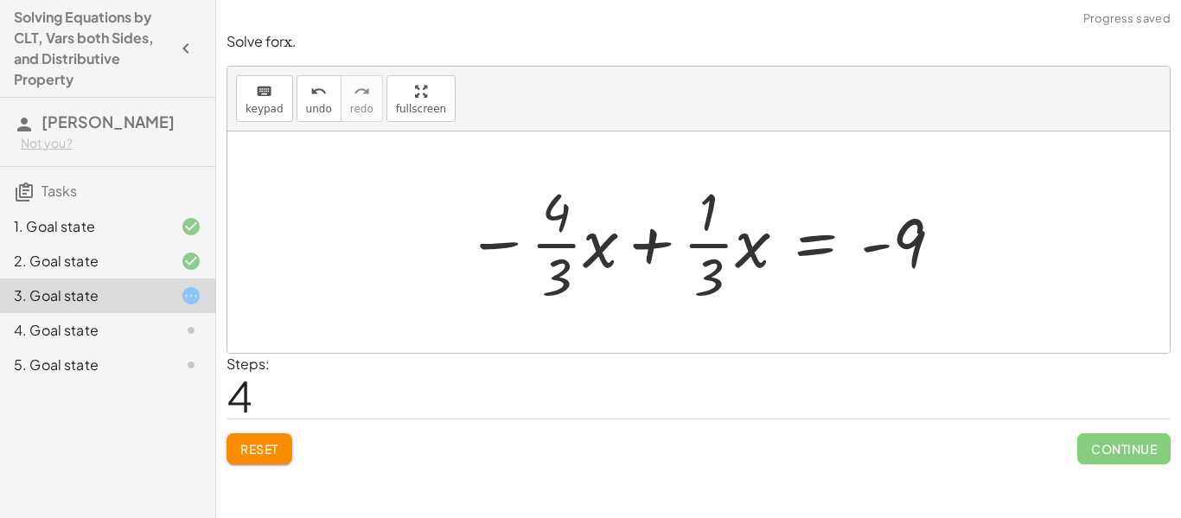
click at [661, 246] on div at bounding box center [704, 241] width 495 height 133
click at [312, 109] on span "undo" at bounding box center [319, 109] width 26 height 12
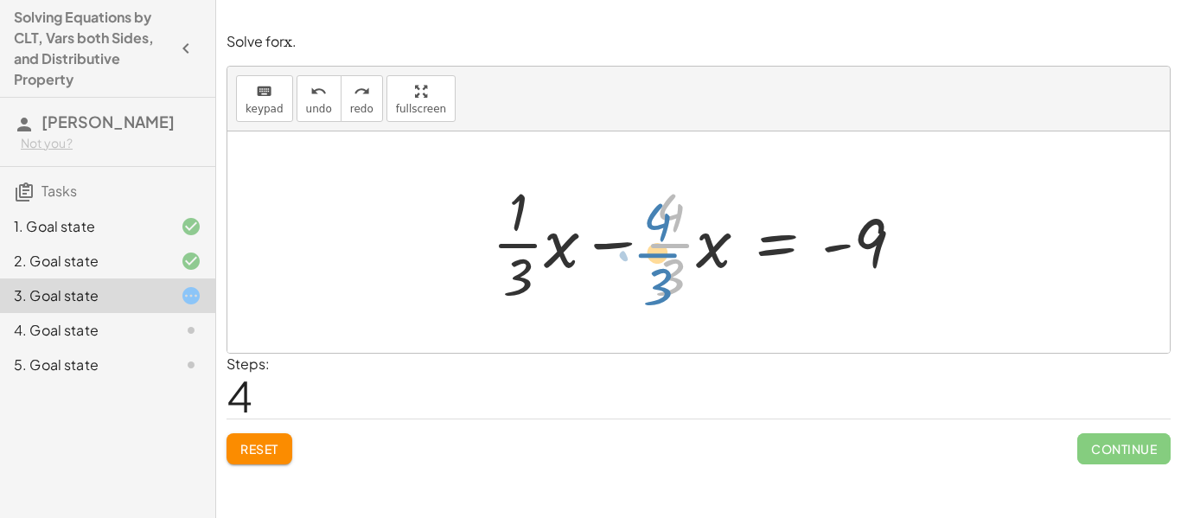
drag, startPoint x: 647, startPoint y: 246, endPoint x: 631, endPoint y: 251, distance: 16.4
click at [631, 251] on div at bounding box center [704, 241] width 443 height 133
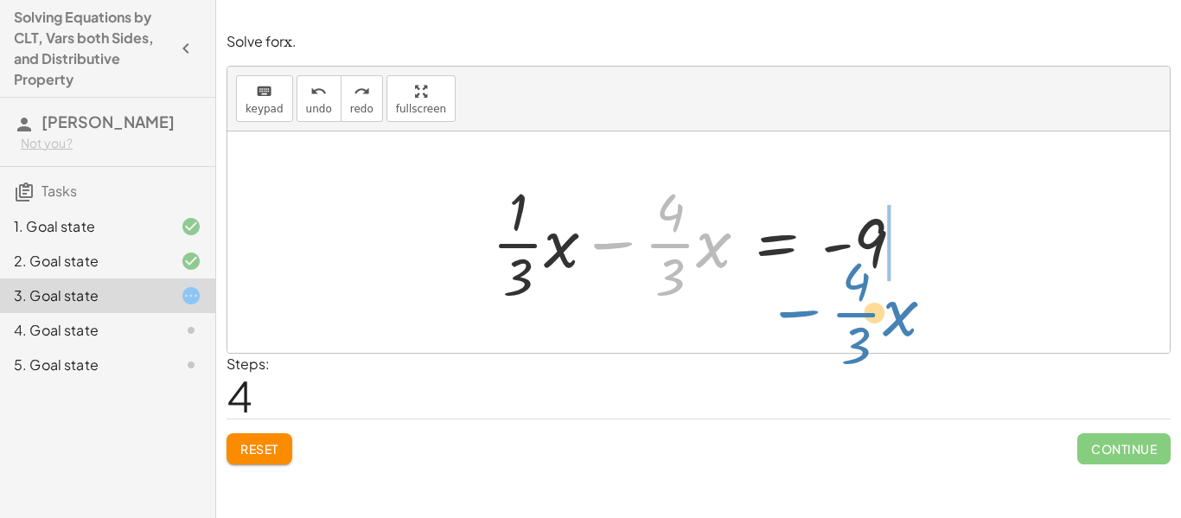
drag, startPoint x: 615, startPoint y: 240, endPoint x: 800, endPoint y: 309, distance: 197.5
click at [800, 309] on div "+ · · 1 · 3 · x + 3 − · · 4 · 3 · x = − 1 − 5 + · · 1 · 3 · x + 3 − · · 4 · 3 ·…" at bounding box center [698, 242] width 464 height 142
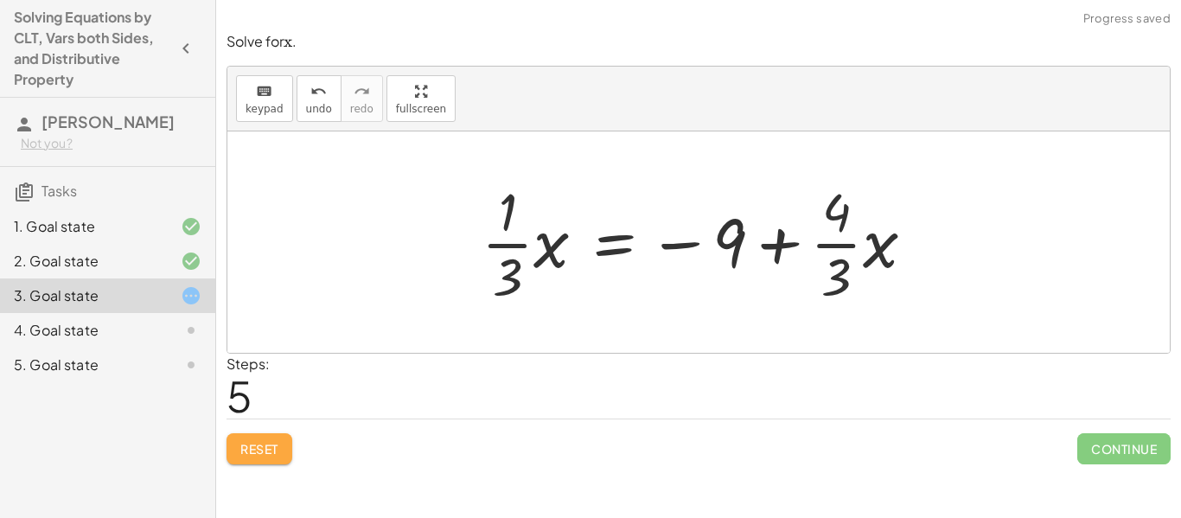
click at [271, 451] on span "Reset" at bounding box center [259, 449] width 38 height 16
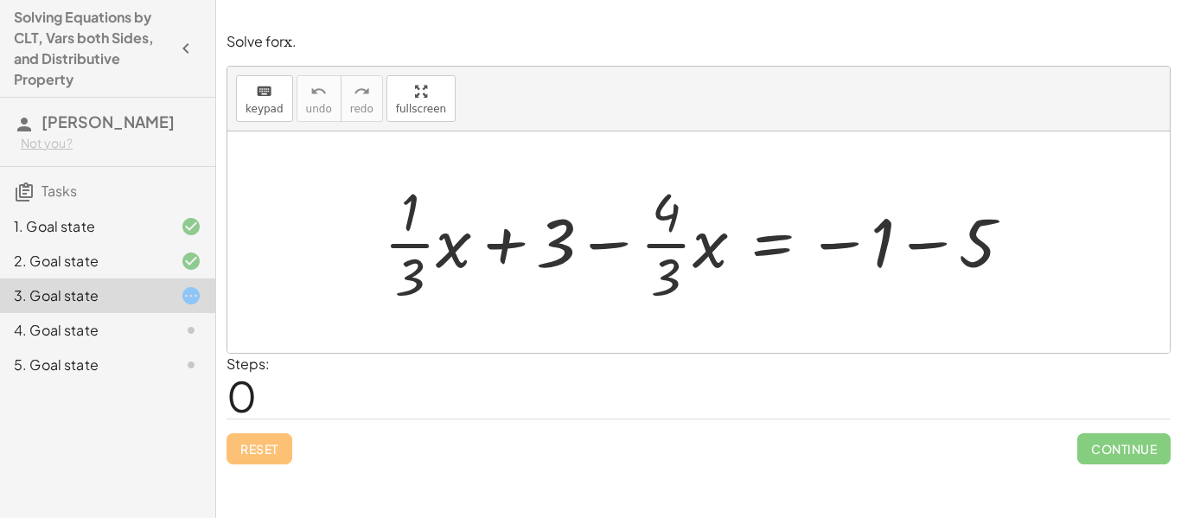
click at [502, 254] on div at bounding box center [705, 241] width 660 height 133
click at [630, 246] on div at bounding box center [705, 241] width 660 height 133
click at [934, 246] on div at bounding box center [705, 241] width 660 height 133
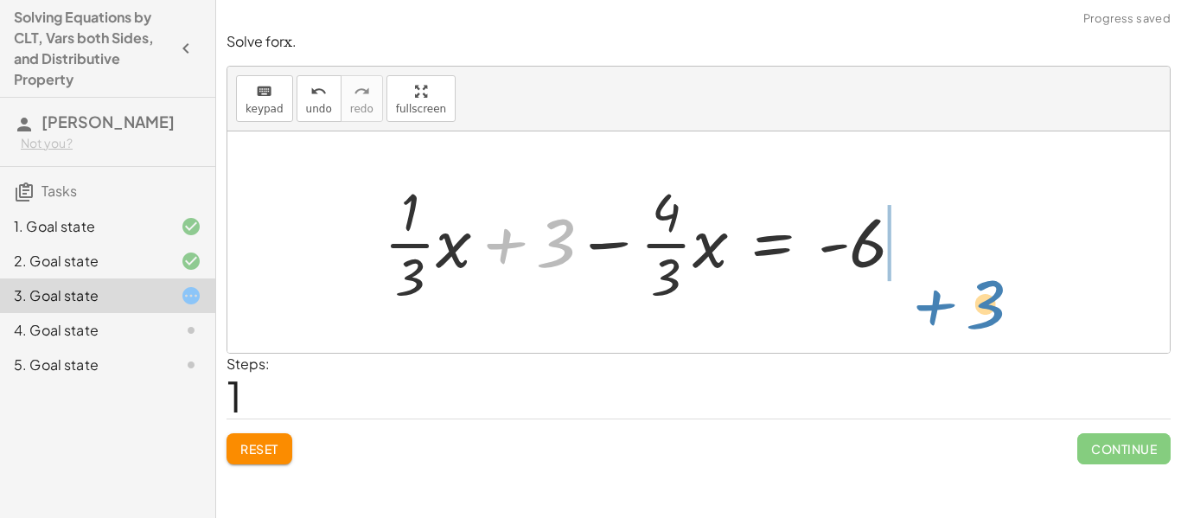
drag, startPoint x: 498, startPoint y: 227, endPoint x: 893, endPoint y: 265, distance: 396.8
click at [893, 265] on div at bounding box center [651, 241] width 552 height 133
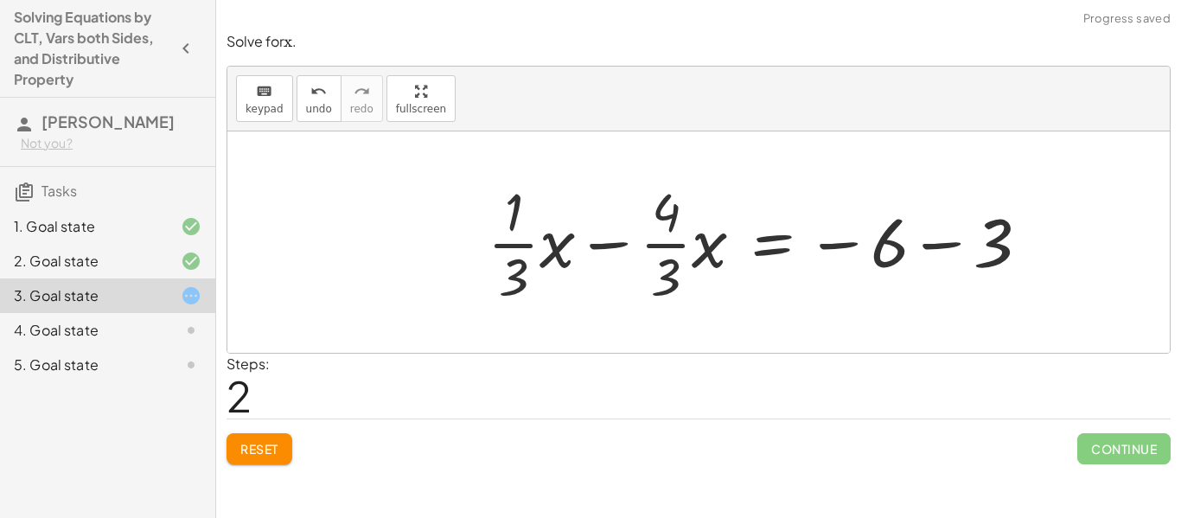
click at [881, 250] on div at bounding box center [765, 241] width 572 height 133
click at [946, 247] on div at bounding box center [765, 241] width 572 height 133
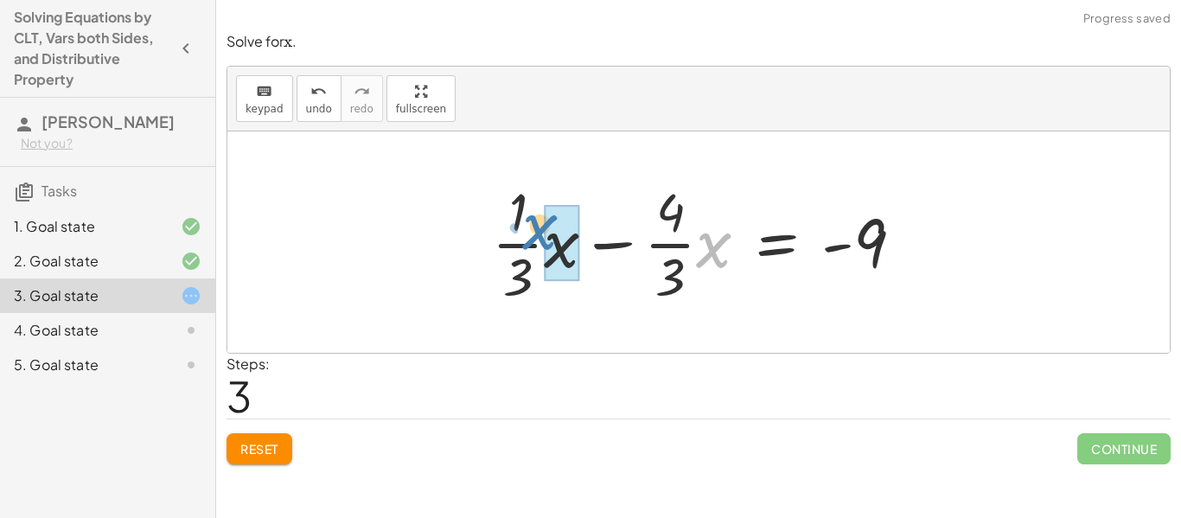
drag, startPoint x: 706, startPoint y: 245, endPoint x: 534, endPoint y: 228, distance: 172.8
click at [534, 228] on div at bounding box center [704, 241] width 443 height 133
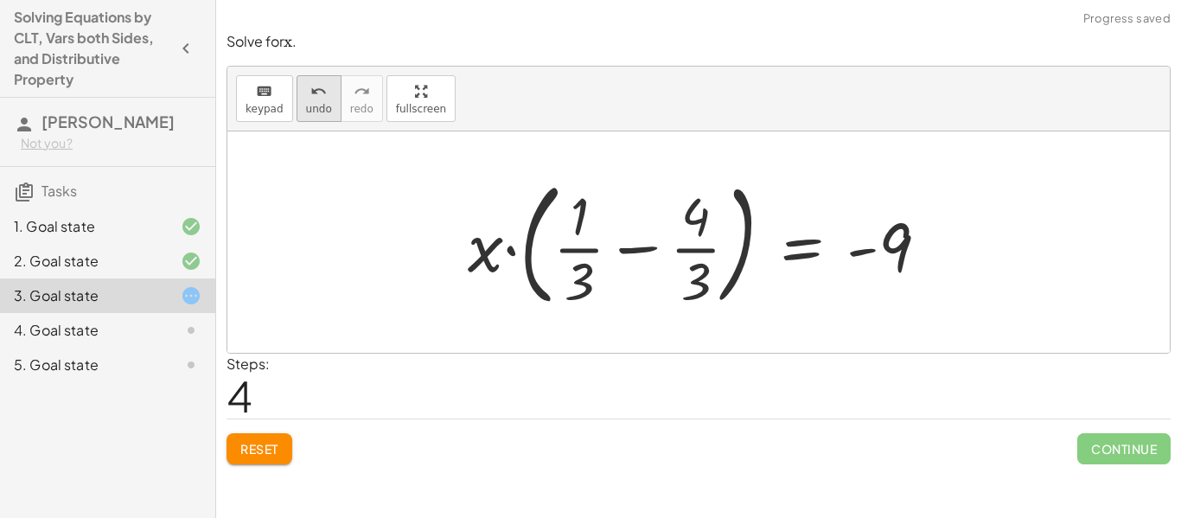
click at [316, 100] on button "undo undo" at bounding box center [319, 98] width 45 height 47
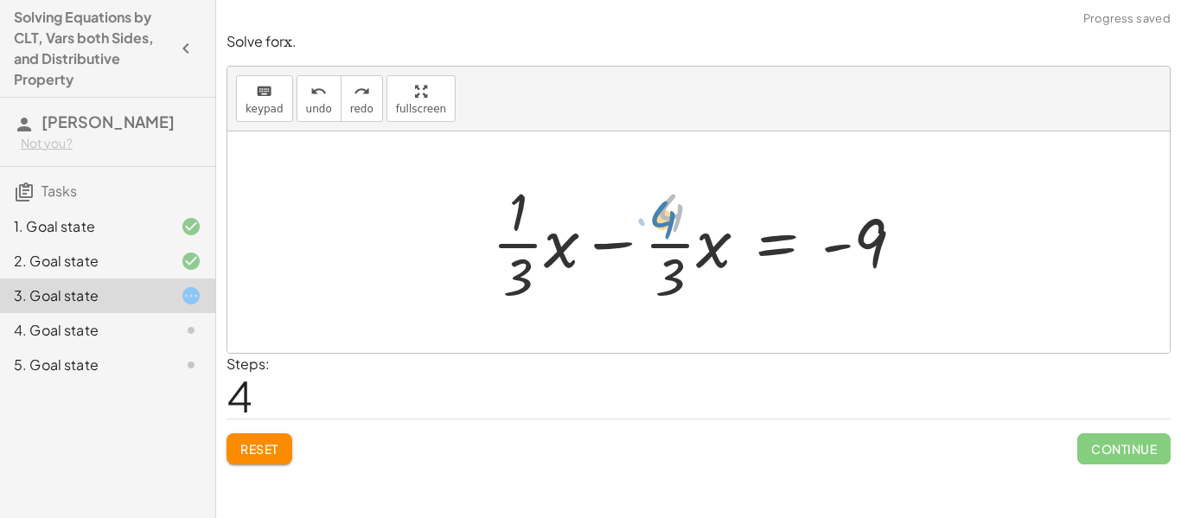
click at [669, 221] on div at bounding box center [704, 241] width 443 height 133
click at [619, 243] on div at bounding box center [704, 241] width 443 height 133
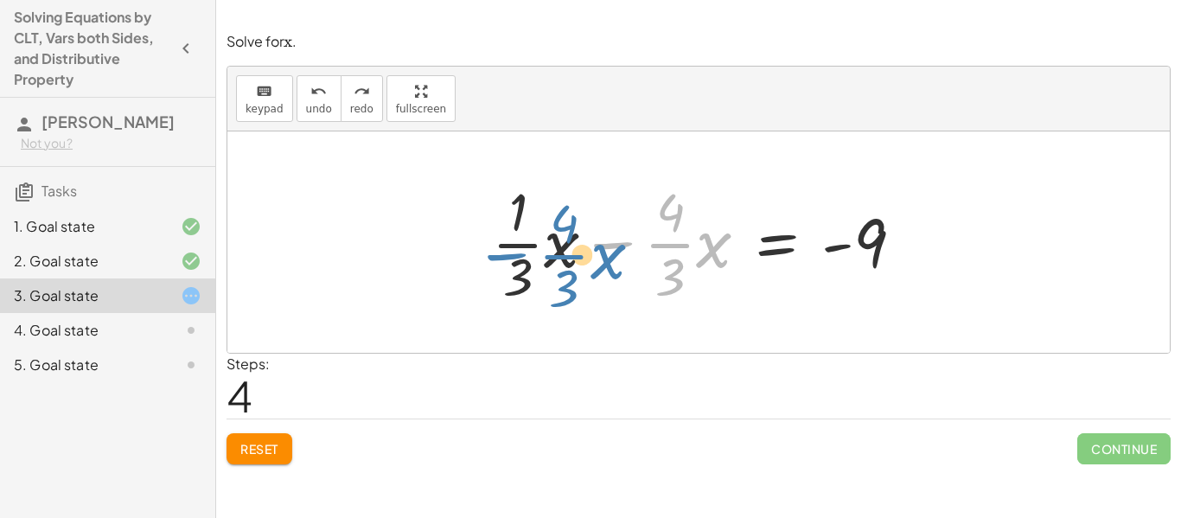
drag, startPoint x: 617, startPoint y: 245, endPoint x: 510, endPoint y: 257, distance: 107.9
click at [510, 257] on div at bounding box center [704, 241] width 443 height 133
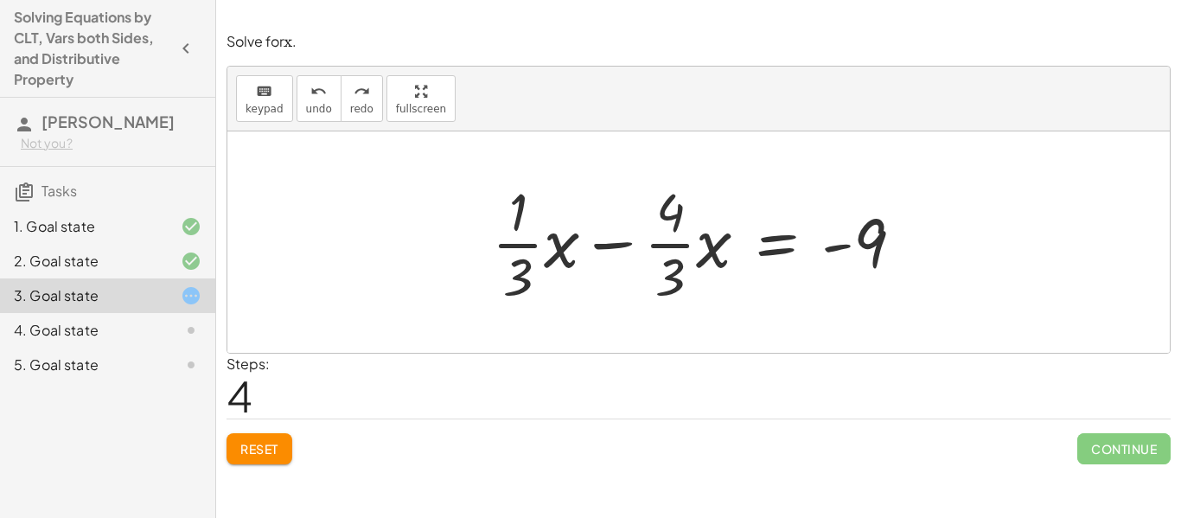
click at [676, 245] on div at bounding box center [704, 241] width 443 height 133
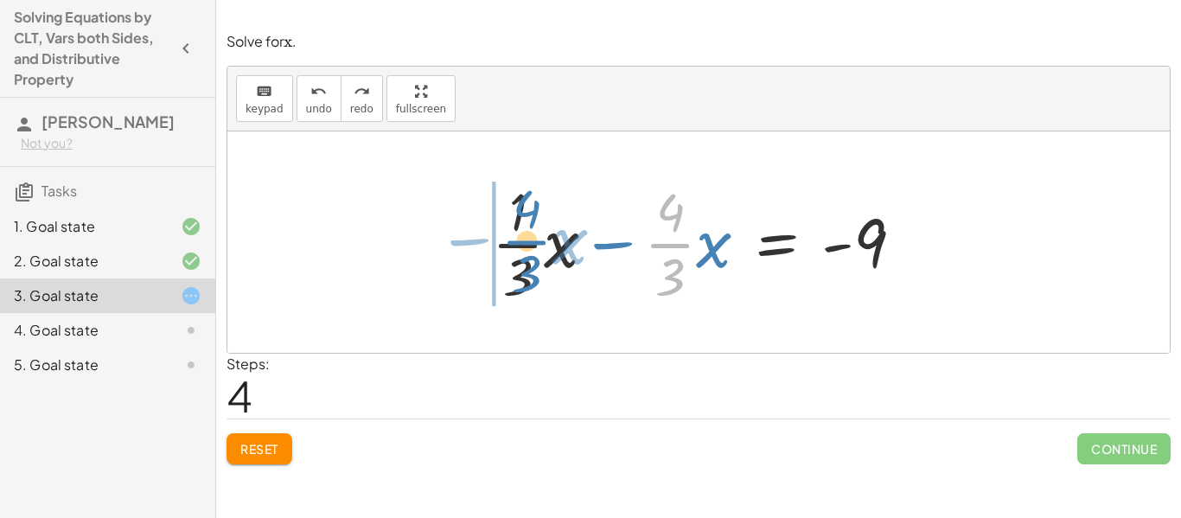
drag, startPoint x: 670, startPoint y: 243, endPoint x: 515, endPoint y: 239, distance: 154.8
click at [515, 239] on div at bounding box center [704, 241] width 443 height 133
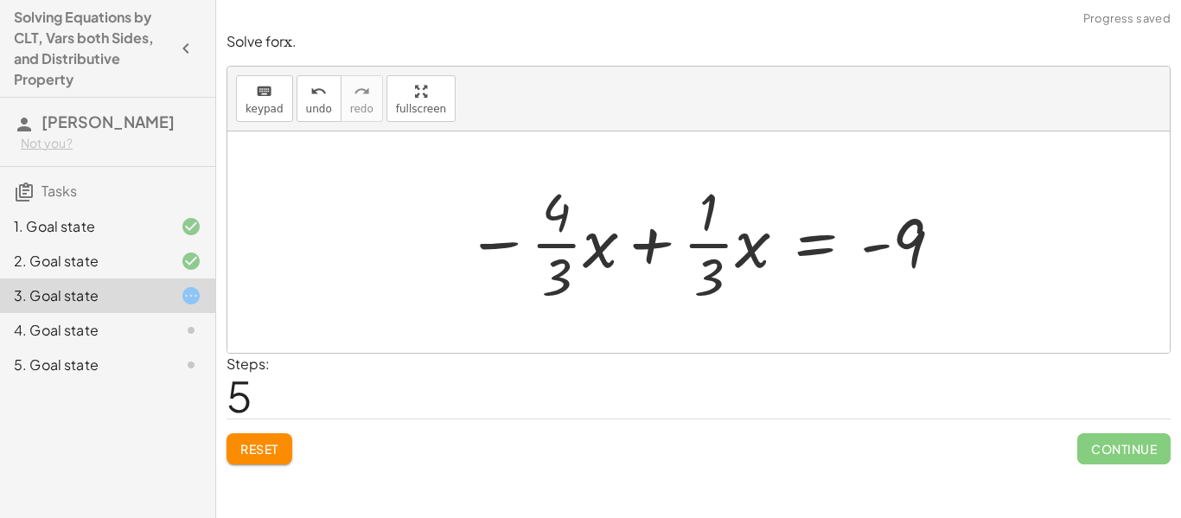
click at [616, 243] on div at bounding box center [704, 241] width 495 height 133
click at [644, 241] on div at bounding box center [710, 241] width 486 height 133
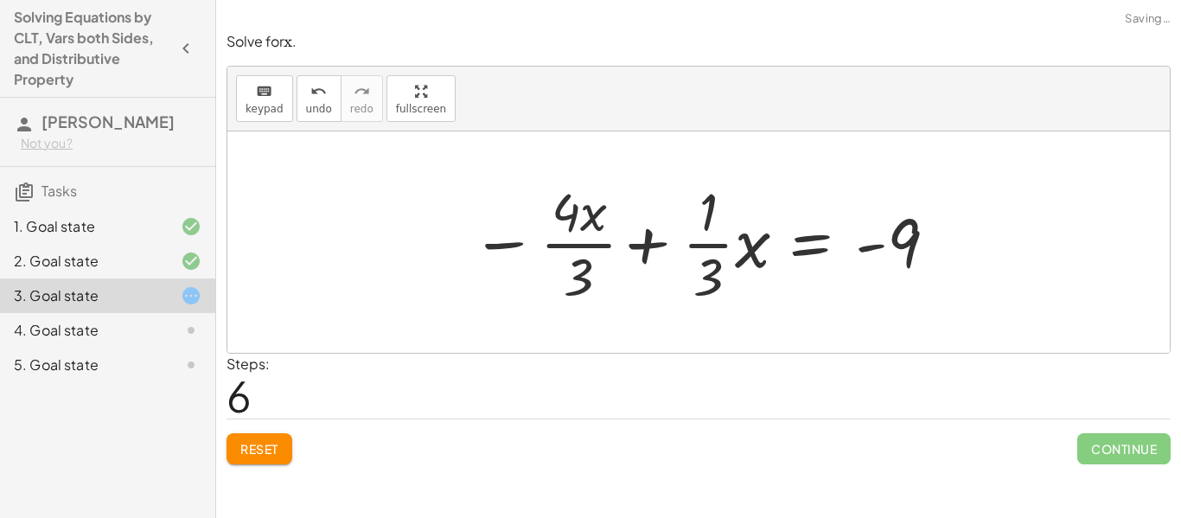
click at [644, 241] on div at bounding box center [705, 241] width 486 height 133
click at [643, 240] on div at bounding box center [705, 241] width 486 height 133
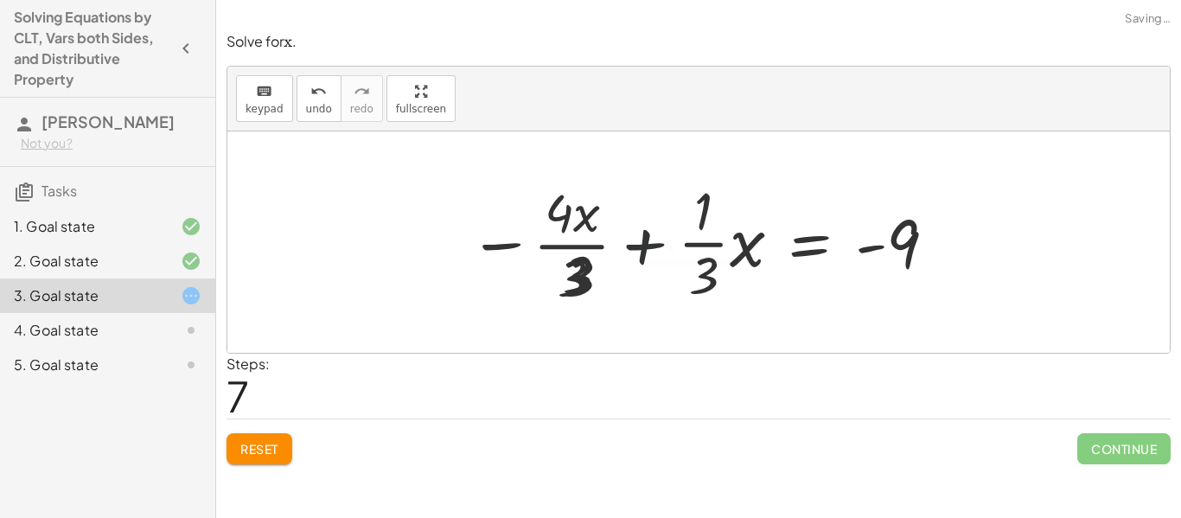
click at [643, 240] on div at bounding box center [683, 242] width 528 height 167
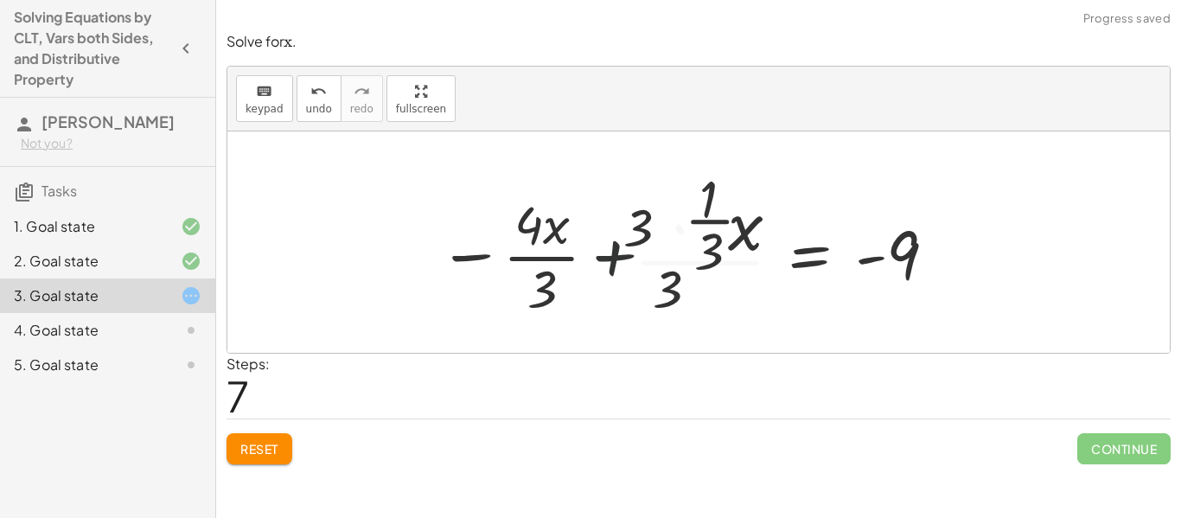
click at [643, 240] on div at bounding box center [683, 242] width 528 height 167
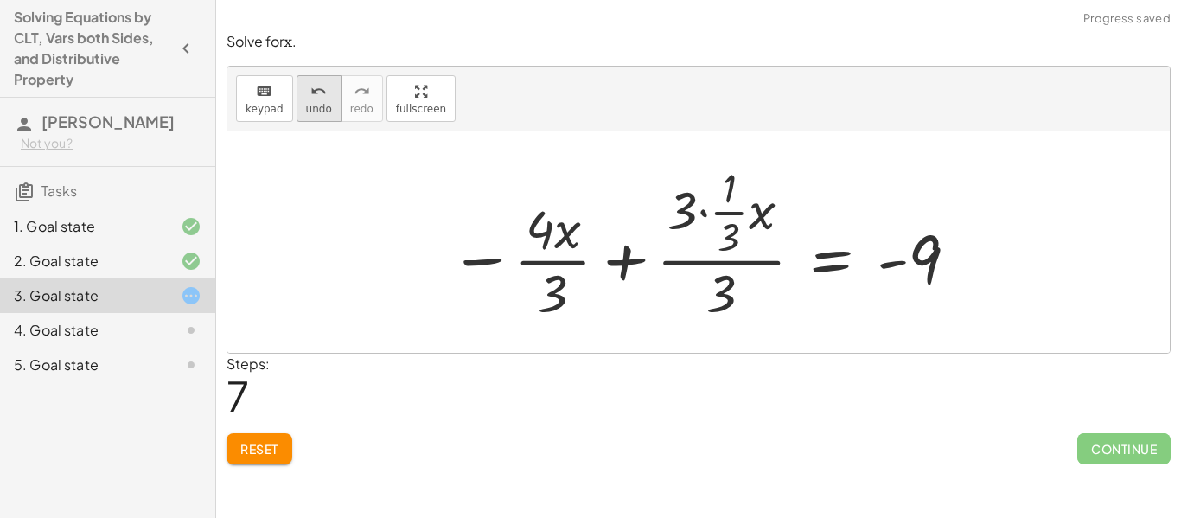
click at [321, 104] on span "undo" at bounding box center [319, 109] width 26 height 12
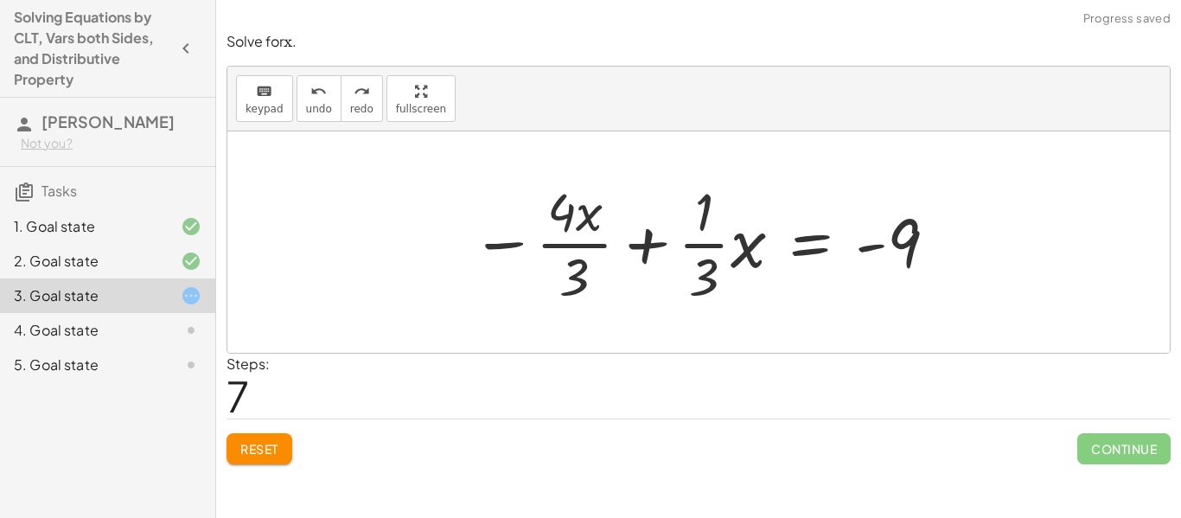
click at [633, 232] on div at bounding box center [705, 241] width 486 height 133
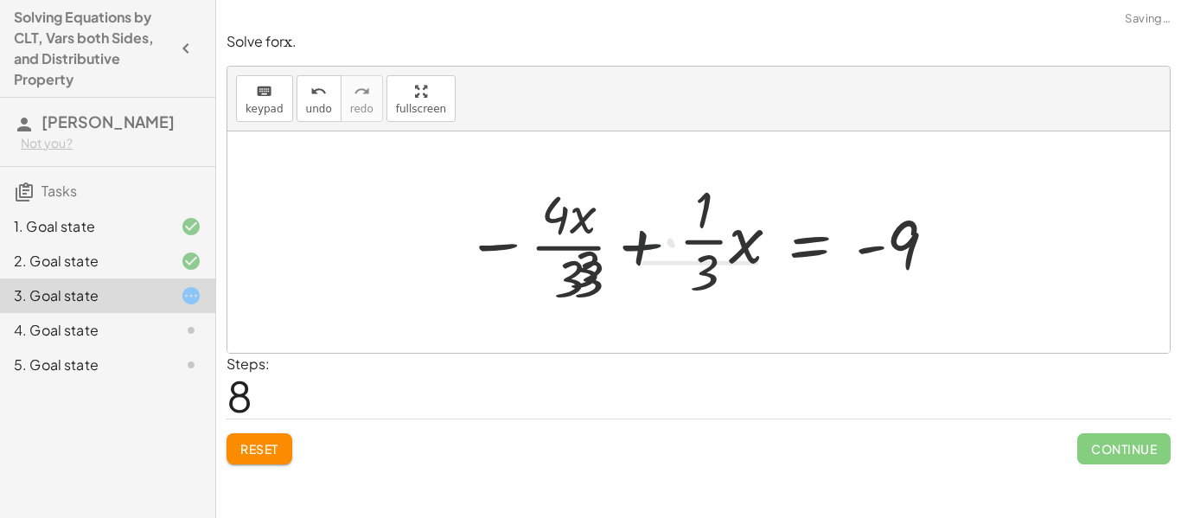
click at [641, 239] on div at bounding box center [683, 242] width 528 height 167
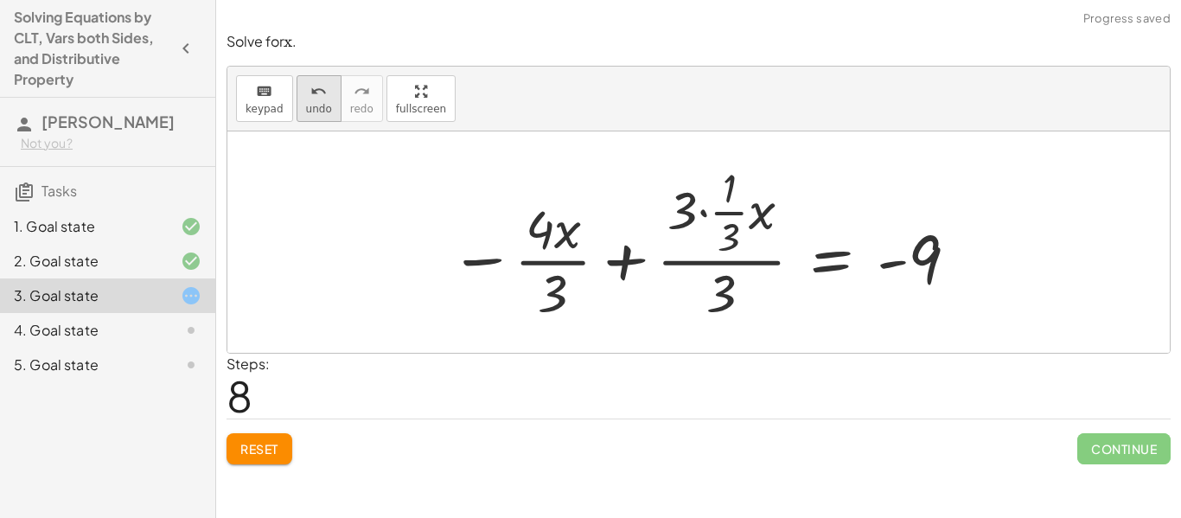
click at [317, 103] on span "undo" at bounding box center [319, 109] width 26 height 12
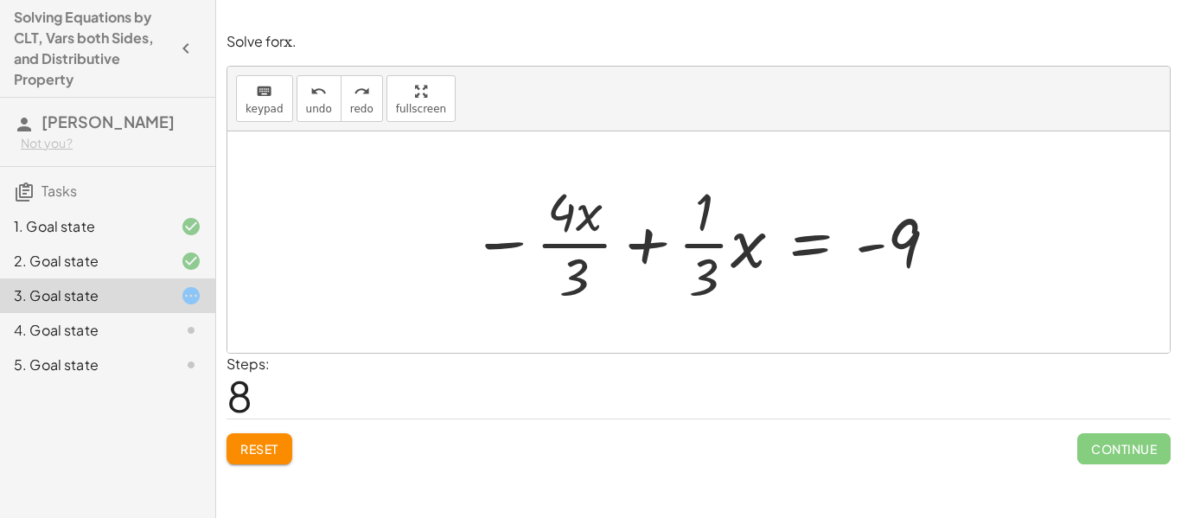
click at [644, 245] on div at bounding box center [705, 241] width 486 height 133
click at [644, 245] on div at bounding box center [683, 242] width 528 height 167
click at [646, 239] on div at bounding box center [705, 241] width 486 height 133
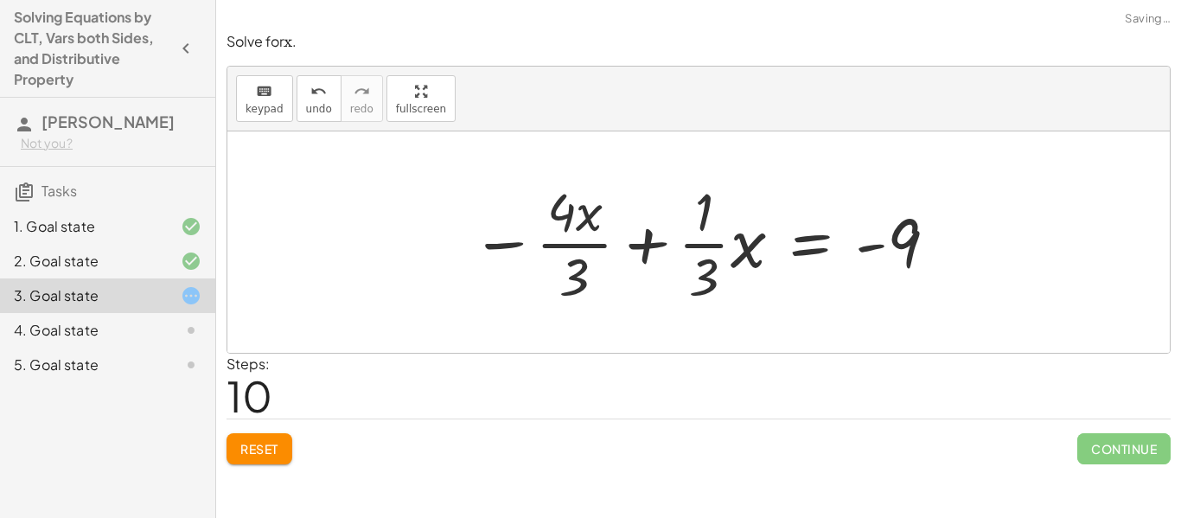
click at [646, 239] on div at bounding box center [705, 241] width 486 height 133
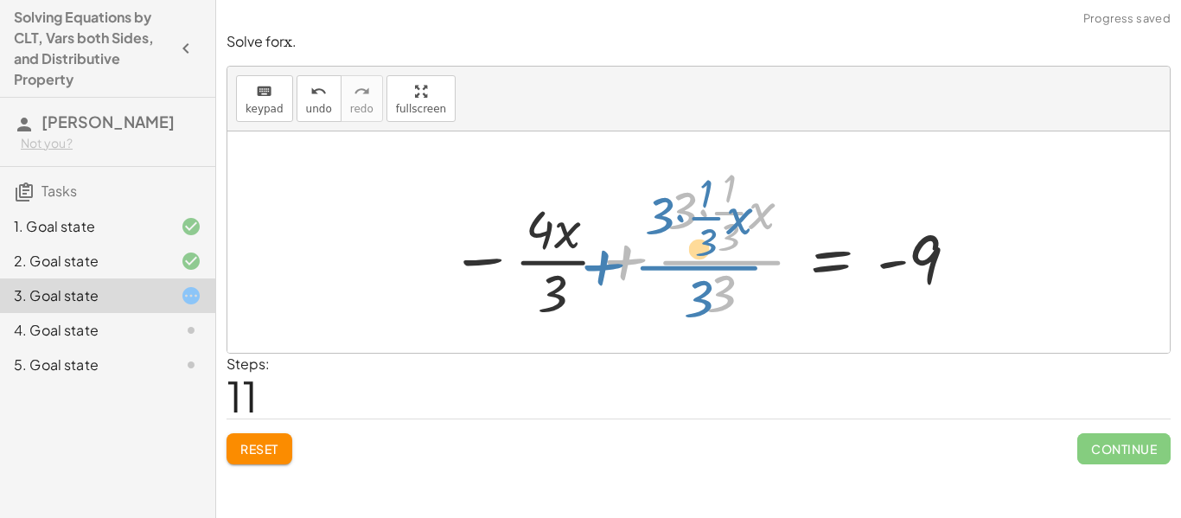
drag, startPoint x: 738, startPoint y: 265, endPoint x: 720, endPoint y: 270, distance: 18.9
click at [720, 270] on div at bounding box center [705, 242] width 528 height 167
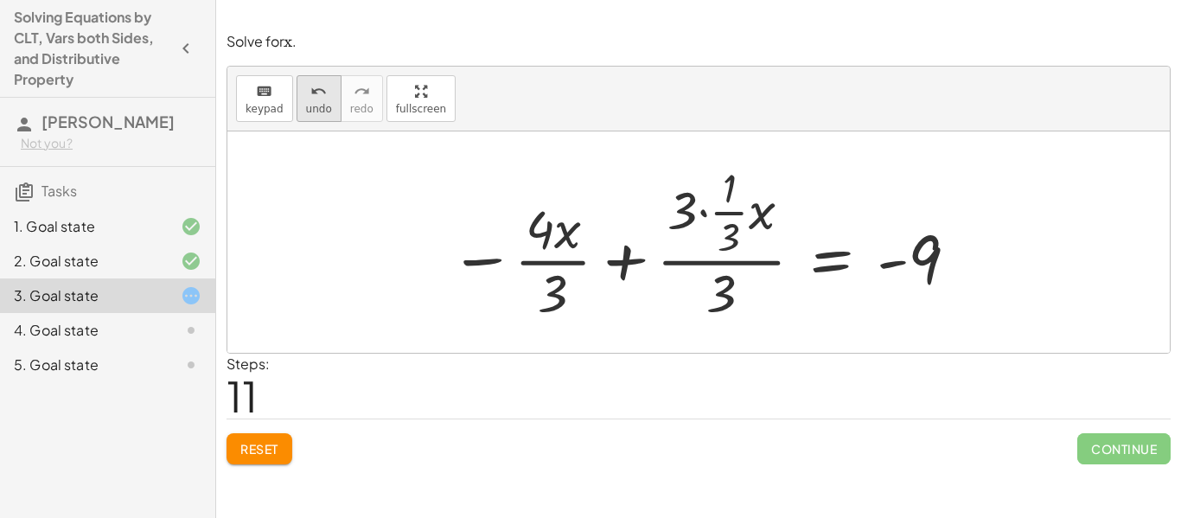
click at [316, 109] on span "undo" at bounding box center [319, 109] width 26 height 12
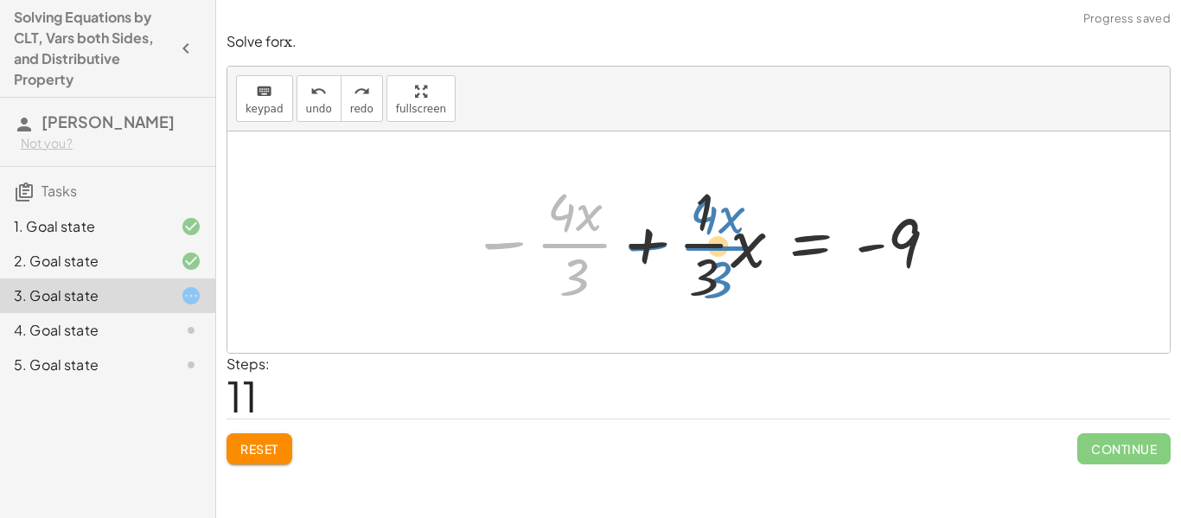
drag, startPoint x: 509, startPoint y: 239, endPoint x: 653, endPoint y: 239, distance: 143.5
click at [653, 239] on div at bounding box center [705, 241] width 486 height 133
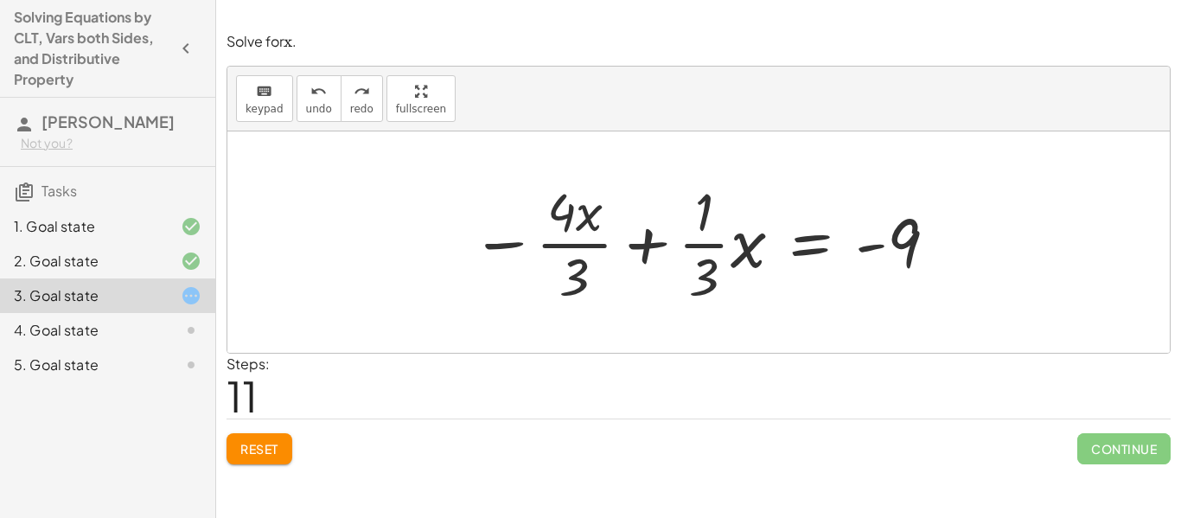
click at [653, 239] on div at bounding box center [705, 241] width 486 height 133
click at [648, 244] on div at bounding box center [705, 241] width 486 height 133
click at [801, 250] on div at bounding box center [705, 241] width 486 height 133
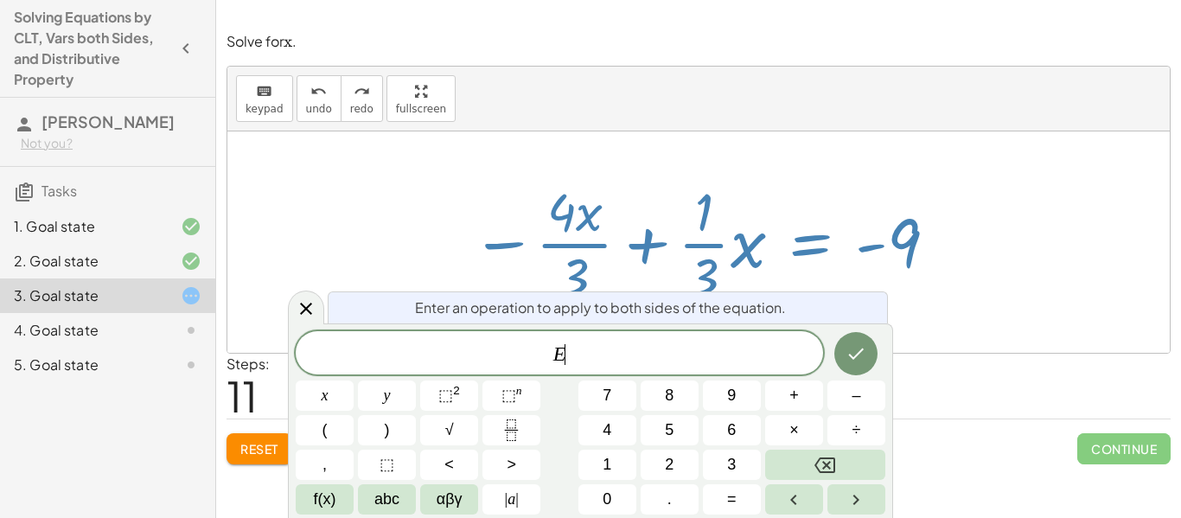
scroll to position [7, 0]
click at [299, 313] on icon at bounding box center [306, 308] width 21 height 21
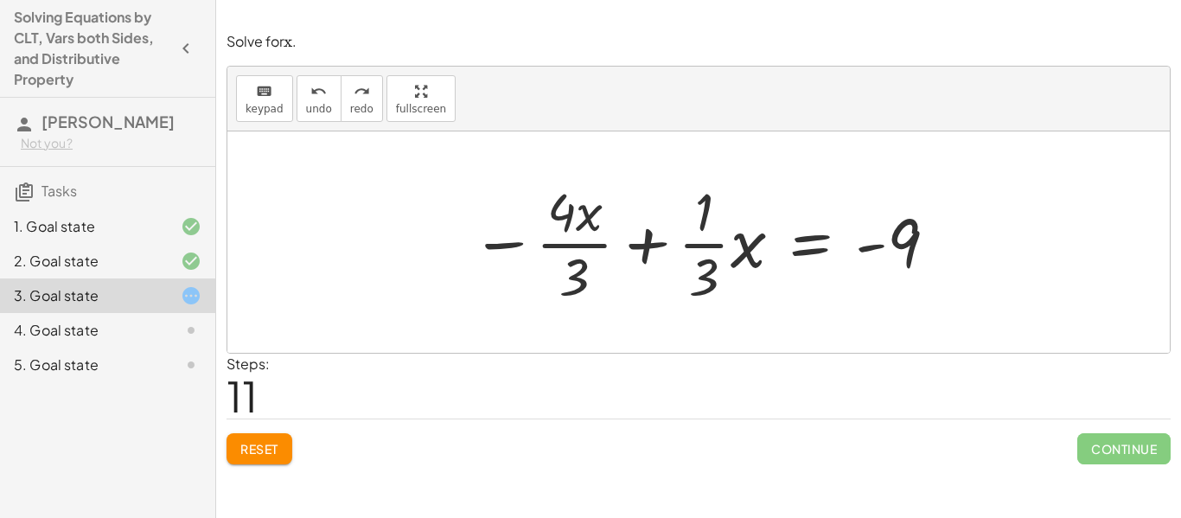
click at [457, 208] on div "+ · · 1 · 3 · x + 3 − · · 4 · 3 · x = − 1 − 5 + · · 1 · 3 · x + 3 − · · 4 · 3 ·…" at bounding box center [698, 242] width 507 height 142
click at [254, 104] on span "keypad" at bounding box center [265, 109] width 38 height 12
click at [646, 241] on div at bounding box center [705, 241] width 486 height 133
drag, startPoint x: 646, startPoint y: 241, endPoint x: 572, endPoint y: 240, distance: 73.5
click at [811, 244] on div "− · 4 · x · 3 + · · 1 · 3 · x = - 9" at bounding box center [811, 244] width 0 height 0
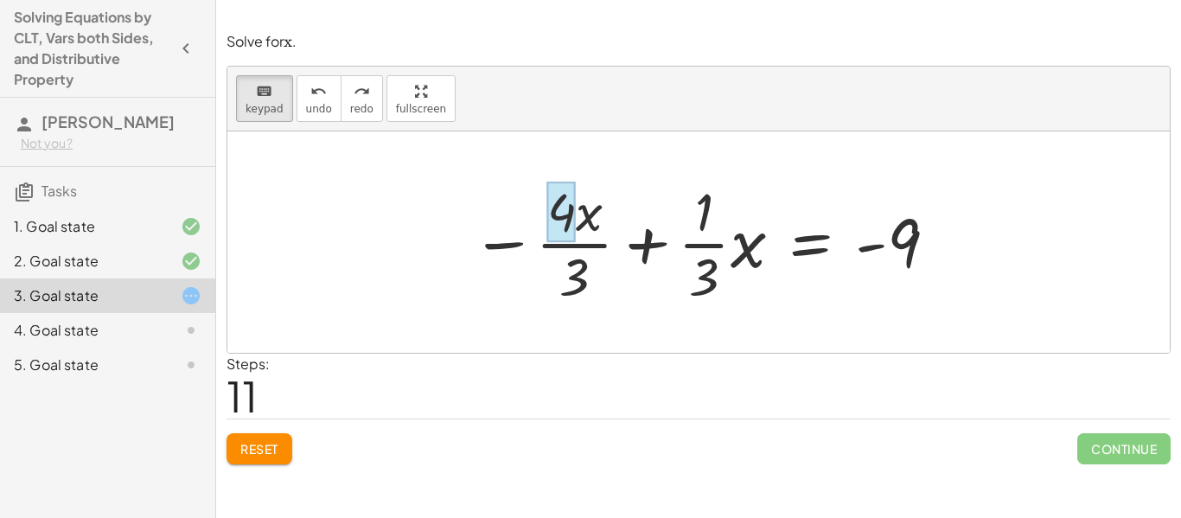
scroll to position [8, 0]
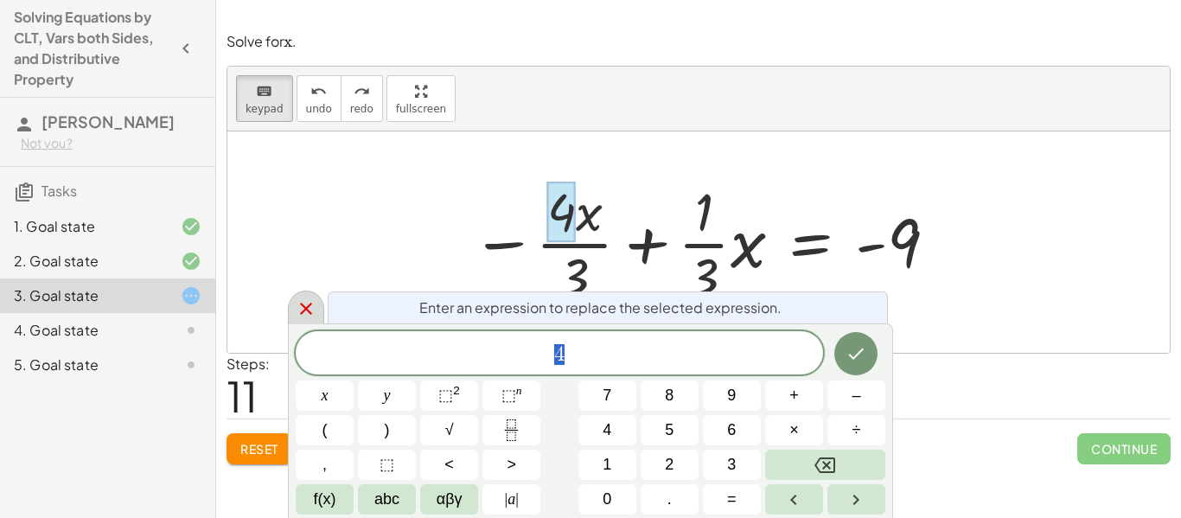
click at [314, 307] on icon at bounding box center [306, 308] width 21 height 21
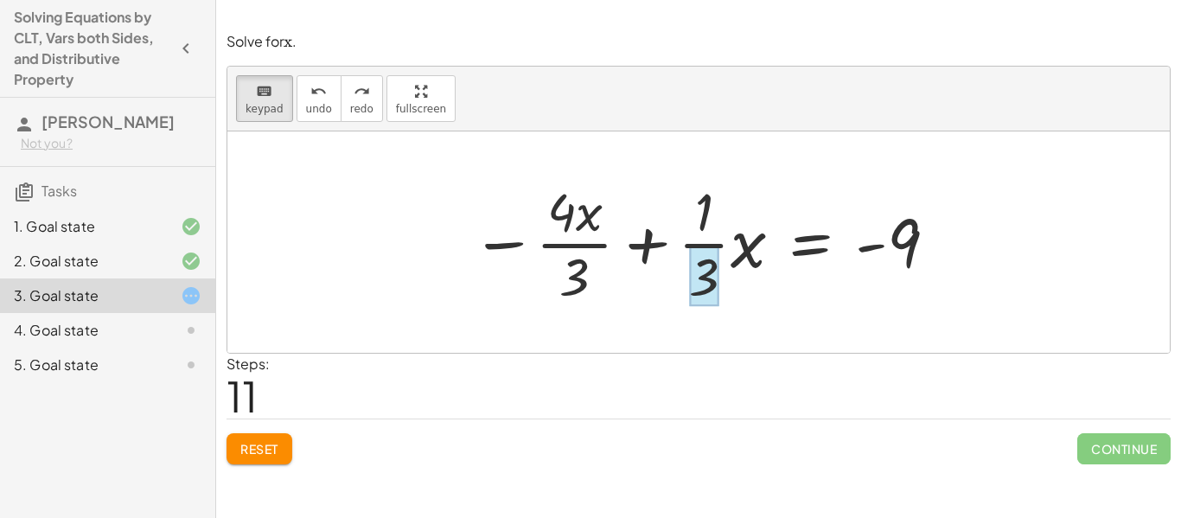
drag, startPoint x: 476, startPoint y: 206, endPoint x: 705, endPoint y: 296, distance: 245.3
click at [811, 244] on div "− · 4 · x · 3 + · · 1 · 3 · x = - 9" at bounding box center [811, 244] width 0 height 0
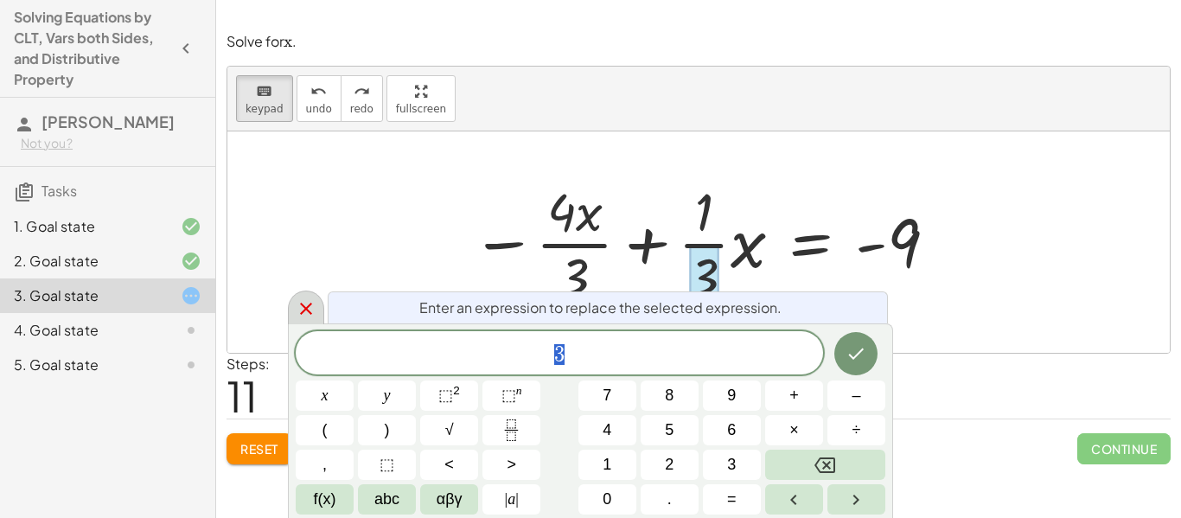
click at [309, 304] on icon at bounding box center [306, 308] width 21 height 21
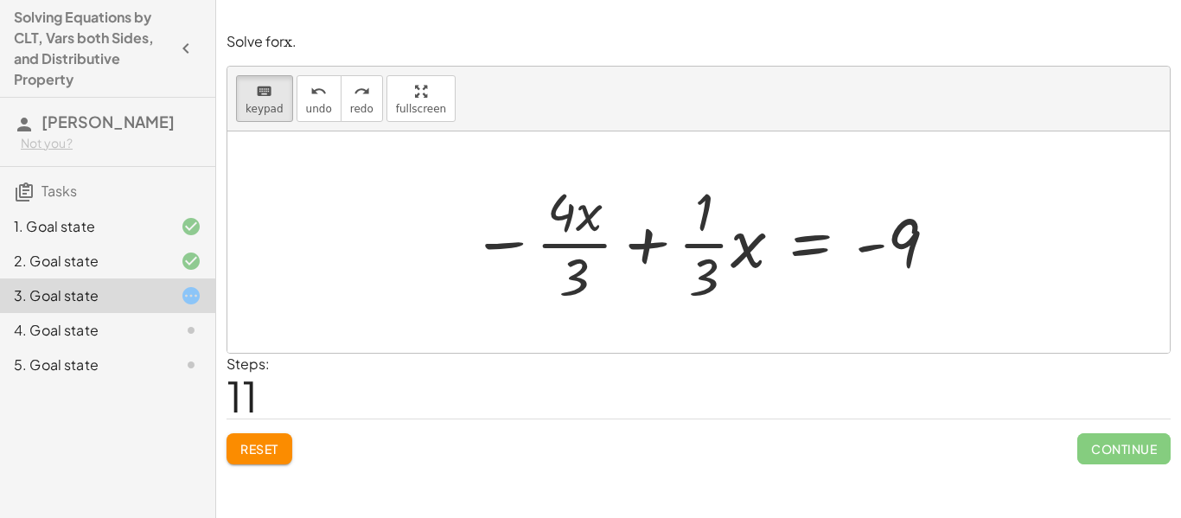
click at [359, 290] on div at bounding box center [698, 241] width 942 height 221
click at [648, 231] on div at bounding box center [705, 241] width 486 height 133
click at [928, 261] on div at bounding box center [705, 241] width 486 height 133
click at [910, 255] on div at bounding box center [888, 243] width 66 height 77
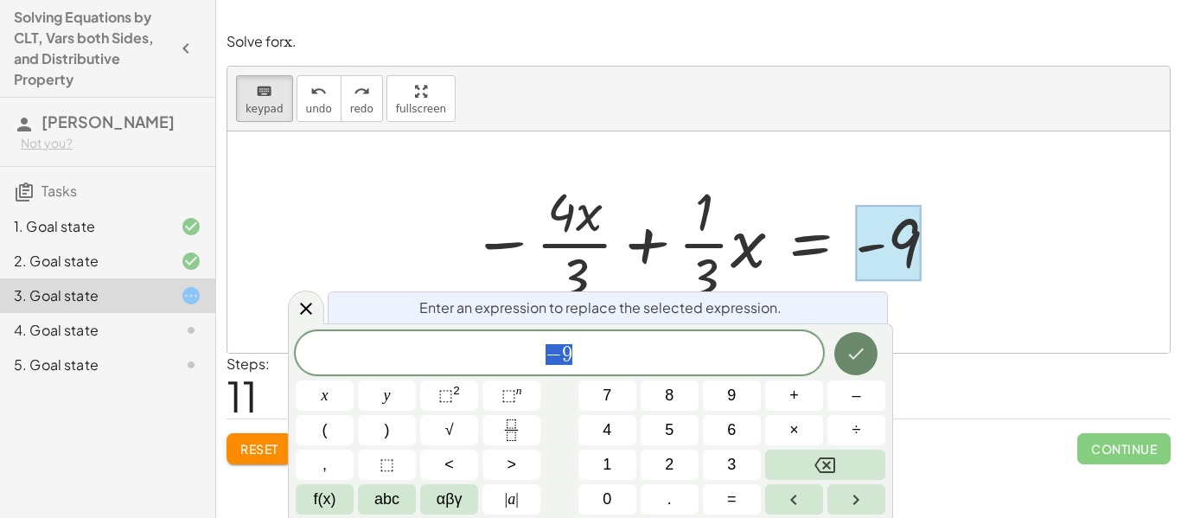
click at [854, 350] on icon "Done" at bounding box center [855, 353] width 21 height 21
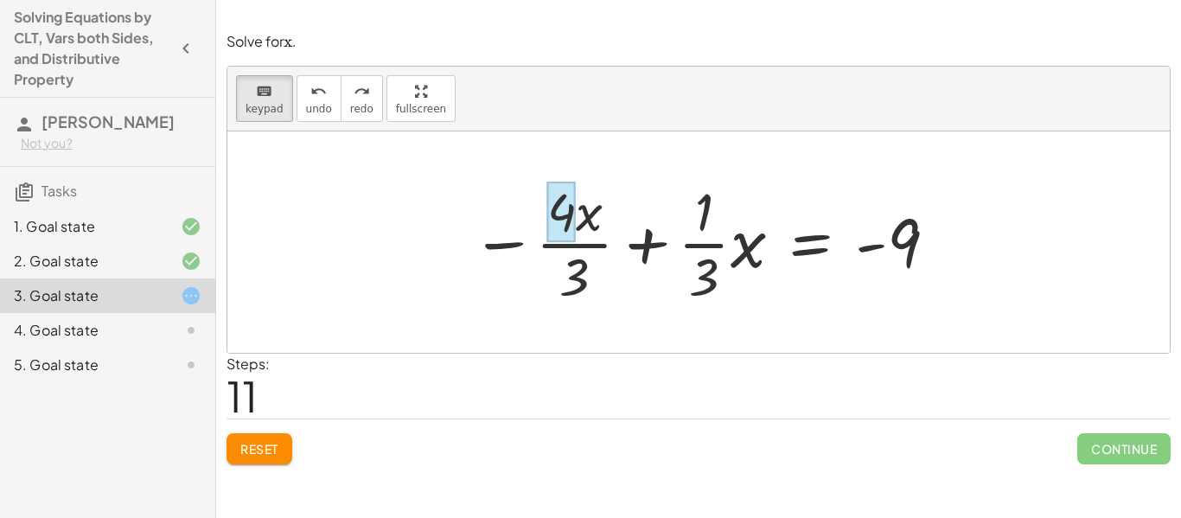
click at [575, 229] on div at bounding box center [561, 212] width 29 height 61
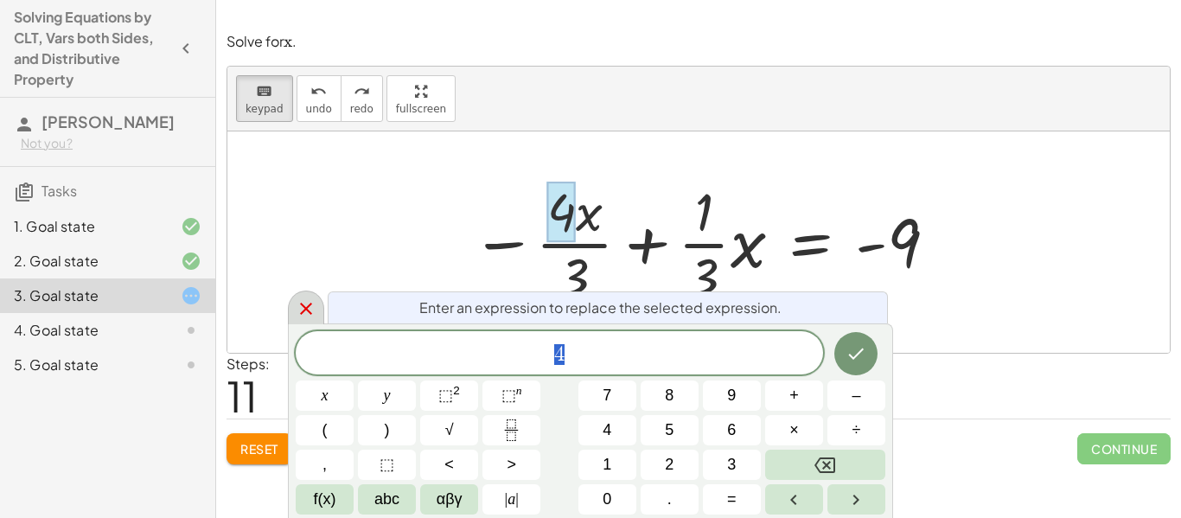
click at [315, 303] on icon at bounding box center [306, 308] width 21 height 21
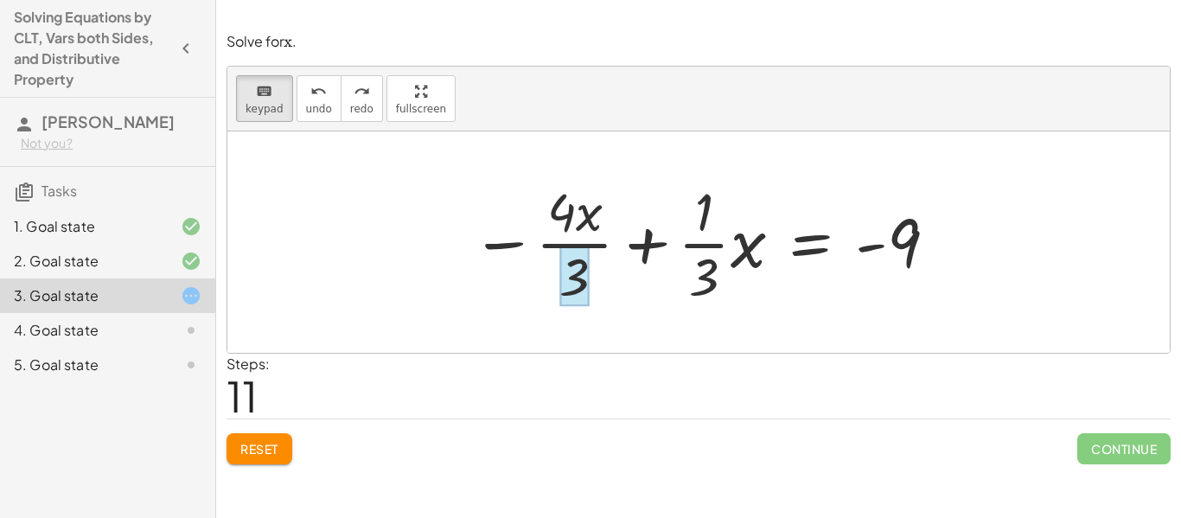
click at [584, 246] on div at bounding box center [573, 276] width 29 height 61
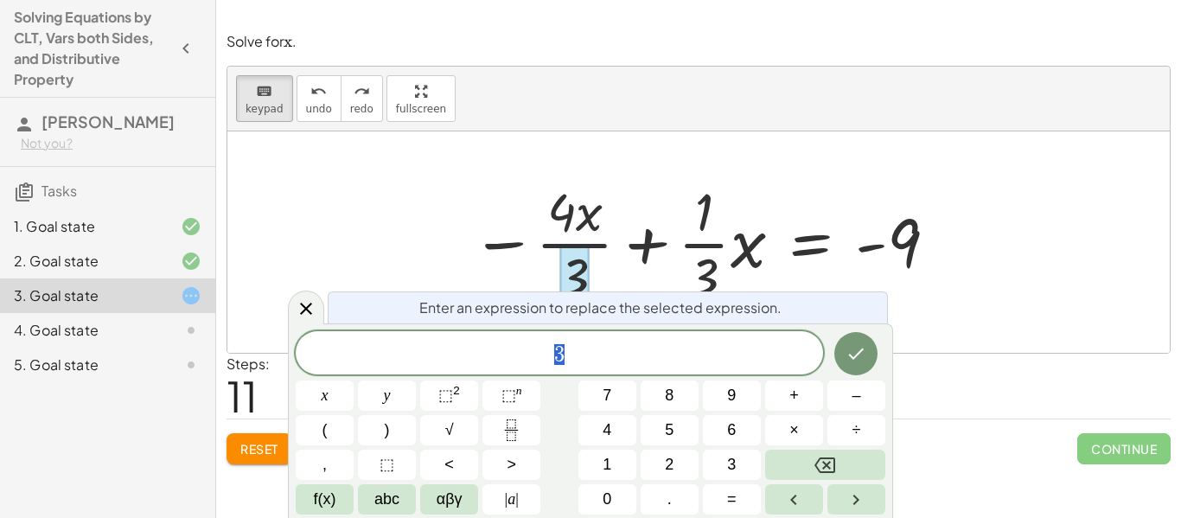
scroll to position [11, 0]
click at [311, 315] on icon at bounding box center [306, 308] width 21 height 21
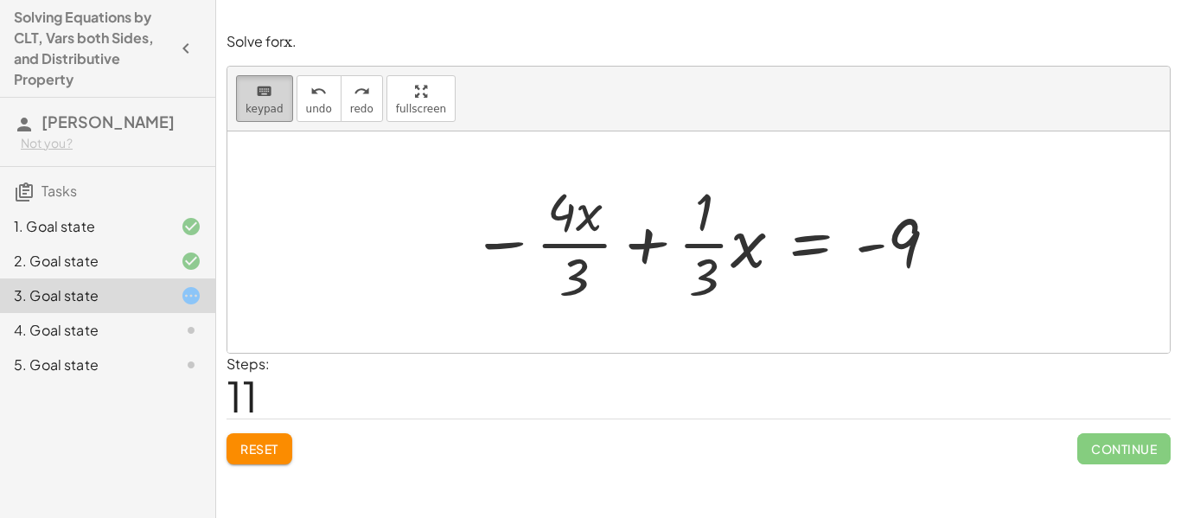
click at [261, 107] on span "keypad" at bounding box center [265, 109] width 38 height 12
click at [622, 221] on div at bounding box center [705, 241] width 486 height 133
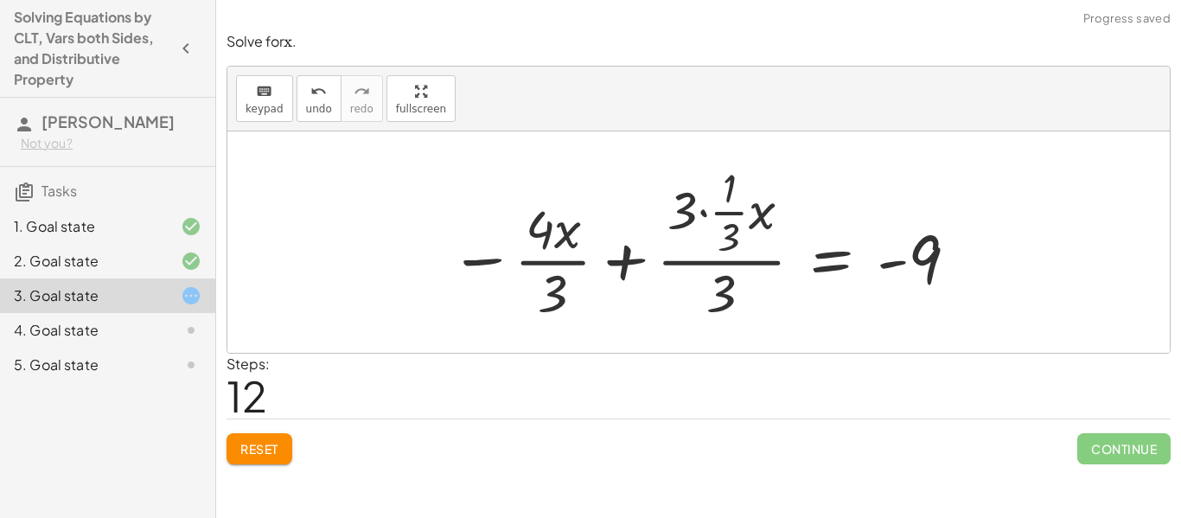
click at [622, 265] on div at bounding box center [705, 242] width 528 height 167
click at [622, 265] on div at bounding box center [737, 242] width 485 height 167
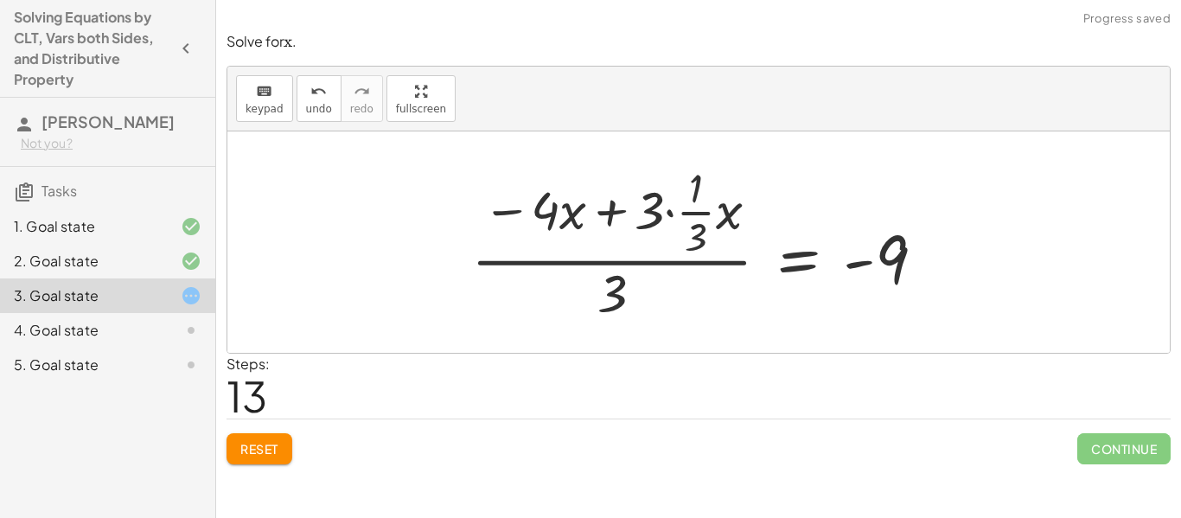
click at [617, 197] on div at bounding box center [704, 242] width 485 height 167
click at [611, 269] on div at bounding box center [704, 242] width 485 height 167
click at [615, 206] on div at bounding box center [704, 242] width 485 height 167
click at [697, 213] on div at bounding box center [704, 242] width 485 height 167
click at [696, 214] on div at bounding box center [704, 242] width 485 height 167
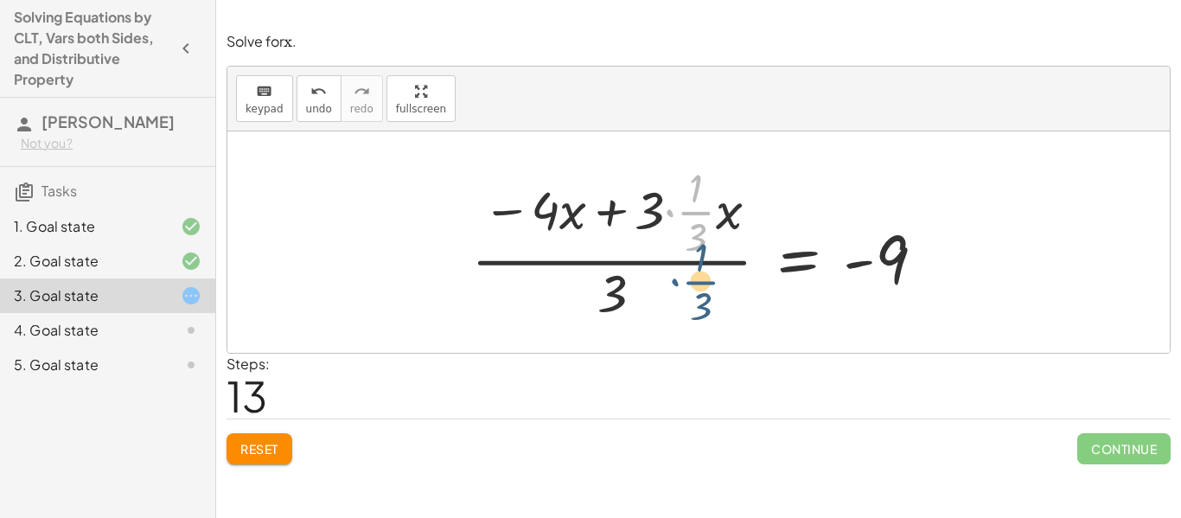
drag, startPoint x: 696, startPoint y: 214, endPoint x: 691, endPoint y: 299, distance: 84.9
click at [691, 299] on div at bounding box center [704, 242] width 485 height 167
click at [701, 225] on div at bounding box center [704, 242] width 485 height 167
click at [699, 224] on div at bounding box center [704, 242] width 485 height 167
click at [697, 242] on div at bounding box center [704, 242] width 485 height 167
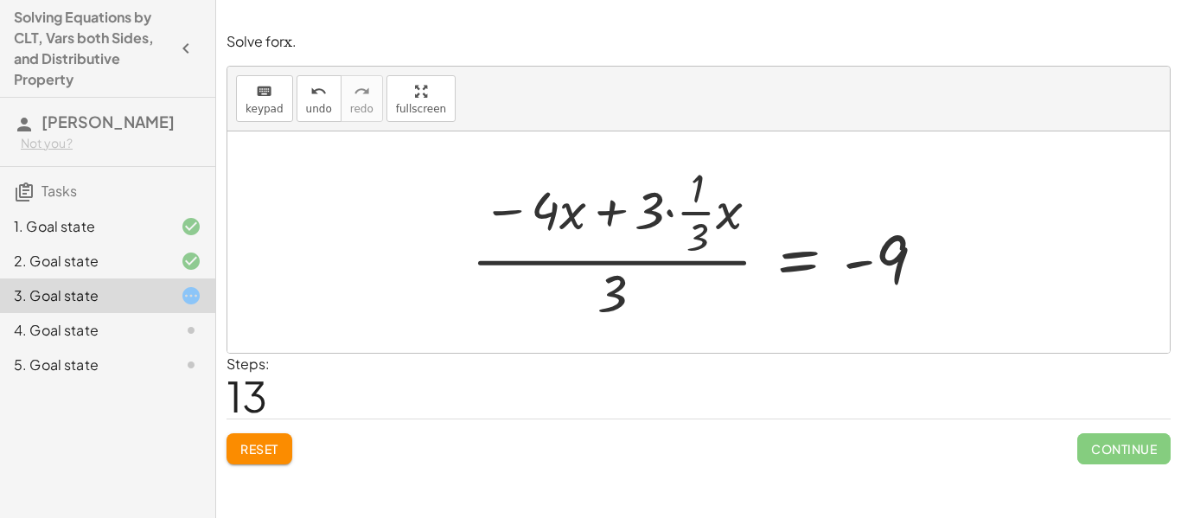
click at [697, 242] on div at bounding box center [704, 242] width 485 height 167
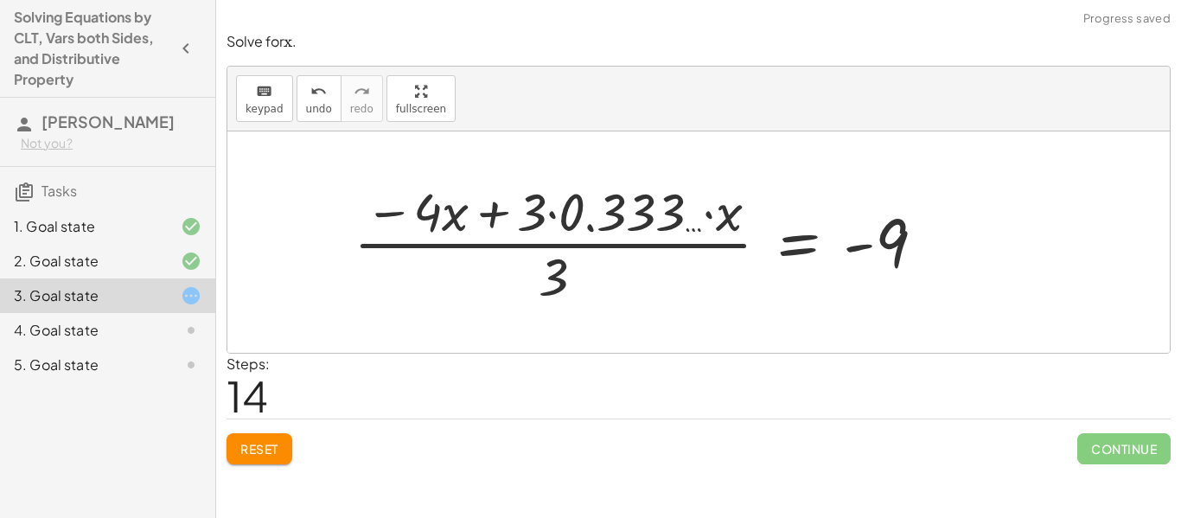
click at [494, 219] on div at bounding box center [646, 241] width 603 height 133
click at [580, 225] on div at bounding box center [646, 241] width 603 height 133
click at [580, 225] on div at bounding box center [737, 241] width 422 height 133
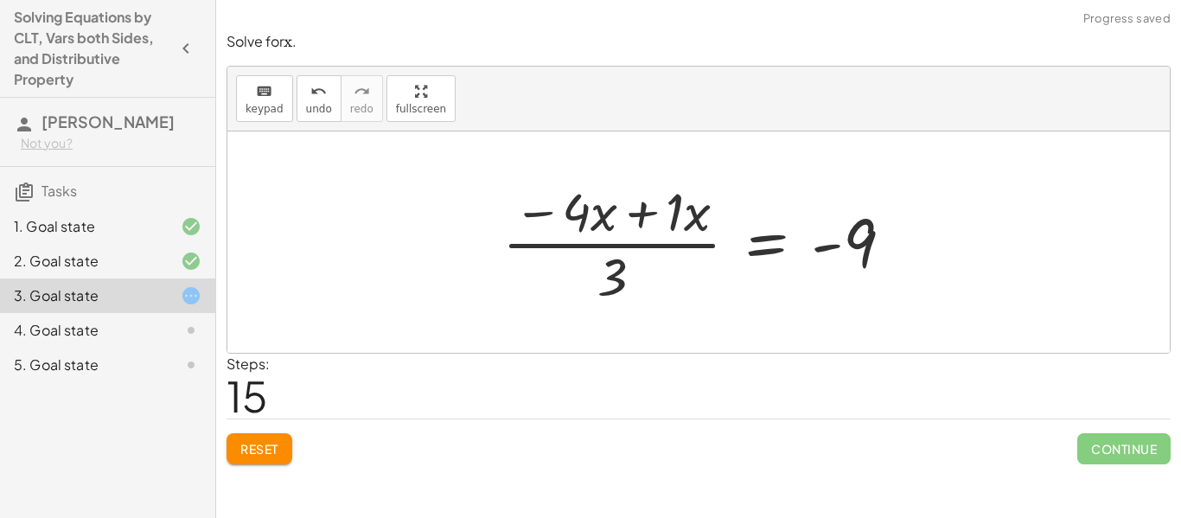
click at [642, 210] on div at bounding box center [705, 241] width 422 height 133
